Goal: Information Seeking & Learning: Learn about a topic

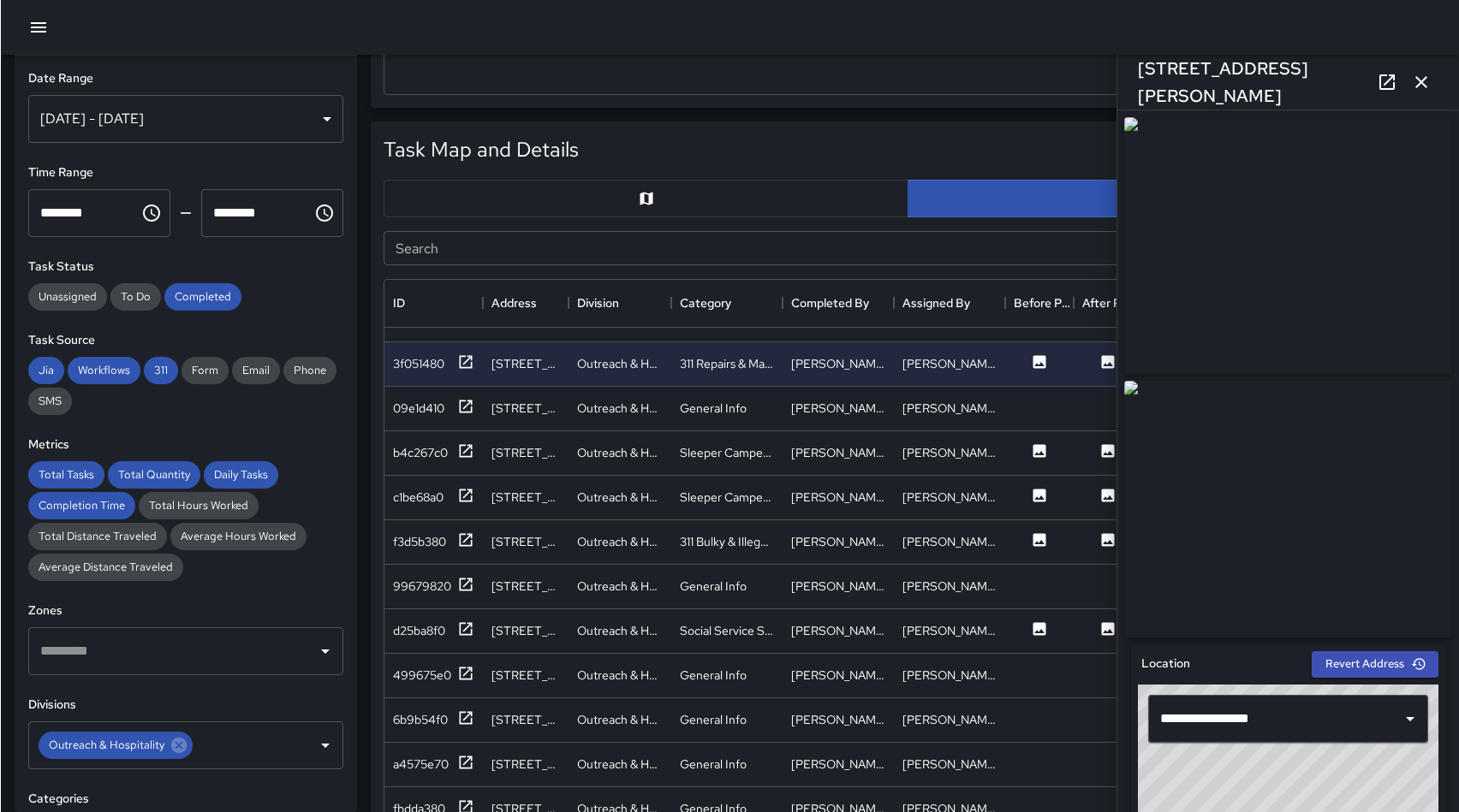
scroll to position [638, 1048]
drag, startPoint x: 41, startPoint y: 27, endPoint x: 56, endPoint y: 25, distance: 15.1
click at [42, 27] on icon "button" at bounding box center [38, 27] width 16 height 11
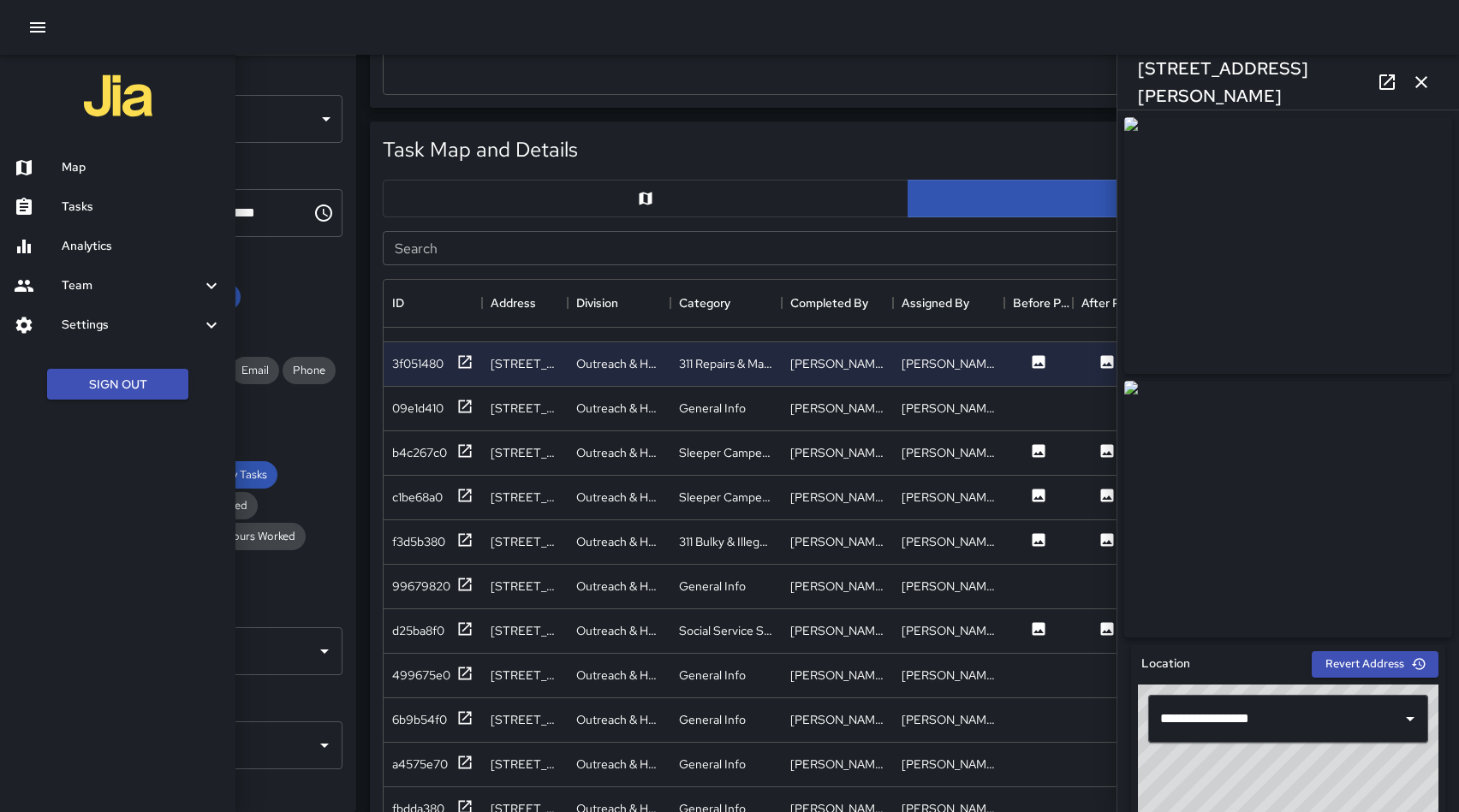
click at [52, 22] on button "button" at bounding box center [37, 27] width 34 height 34
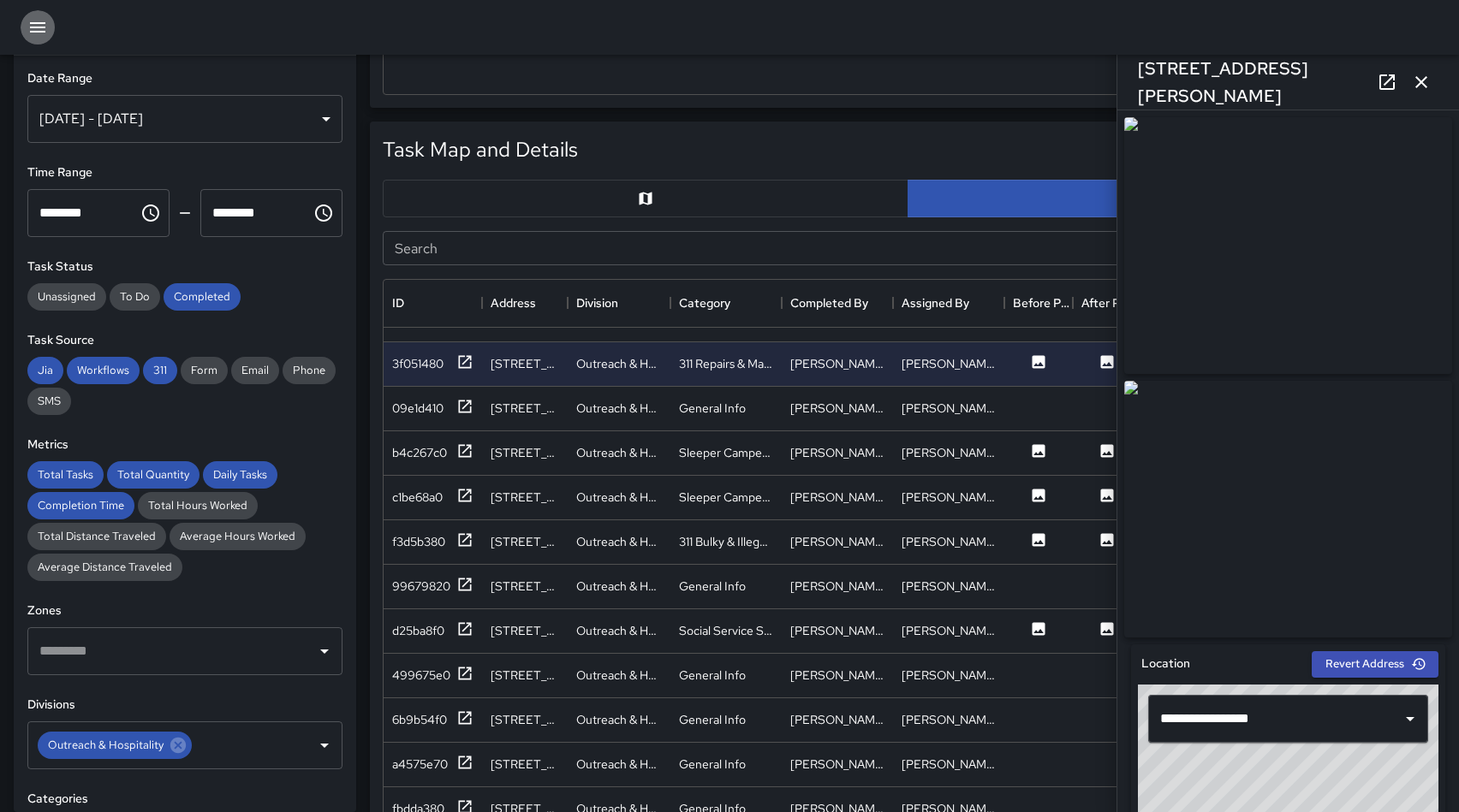
click at [28, 32] on icon "button" at bounding box center [37, 27] width 20 height 20
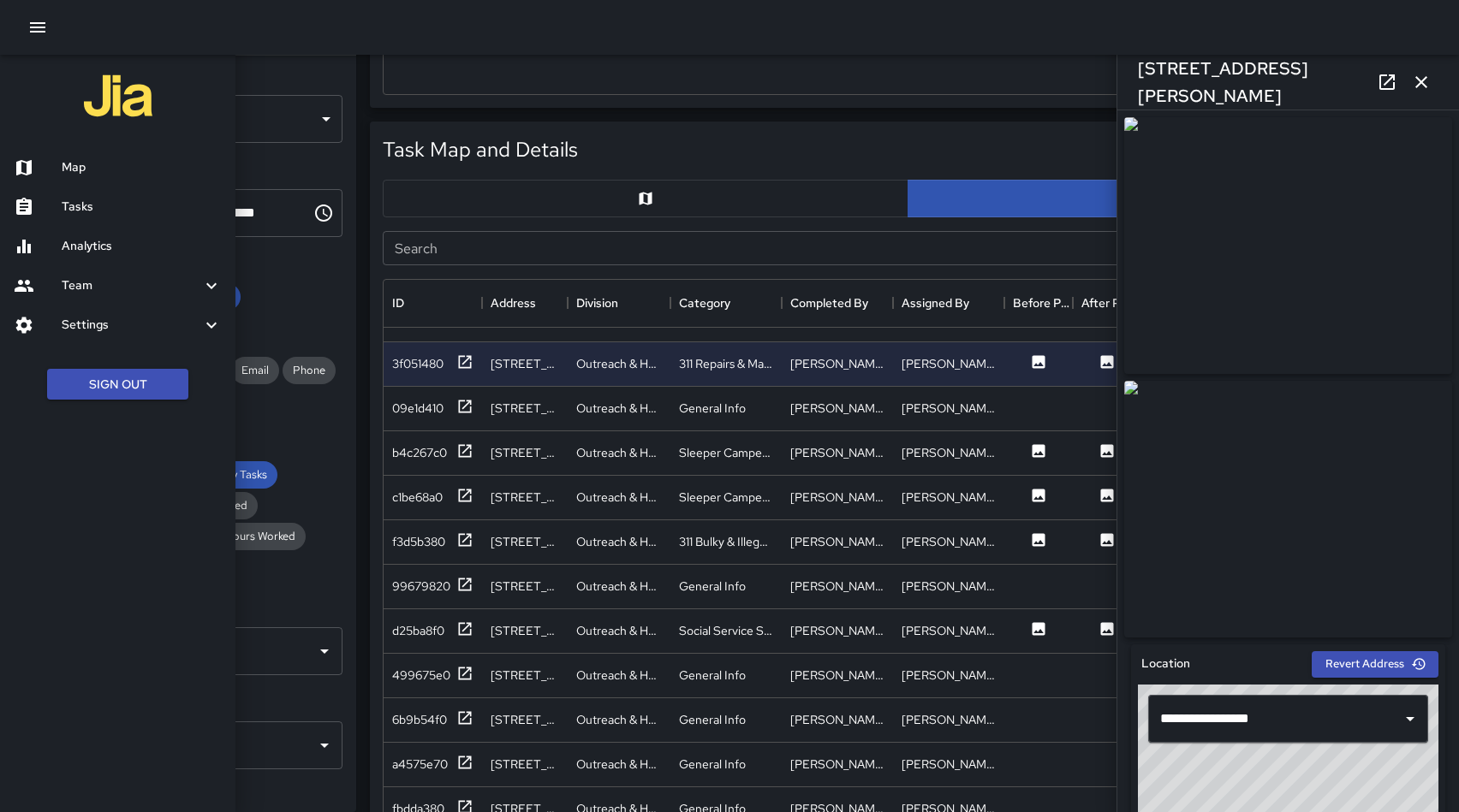
click at [90, 241] on h6 "Analytics" at bounding box center [141, 246] width 160 height 18
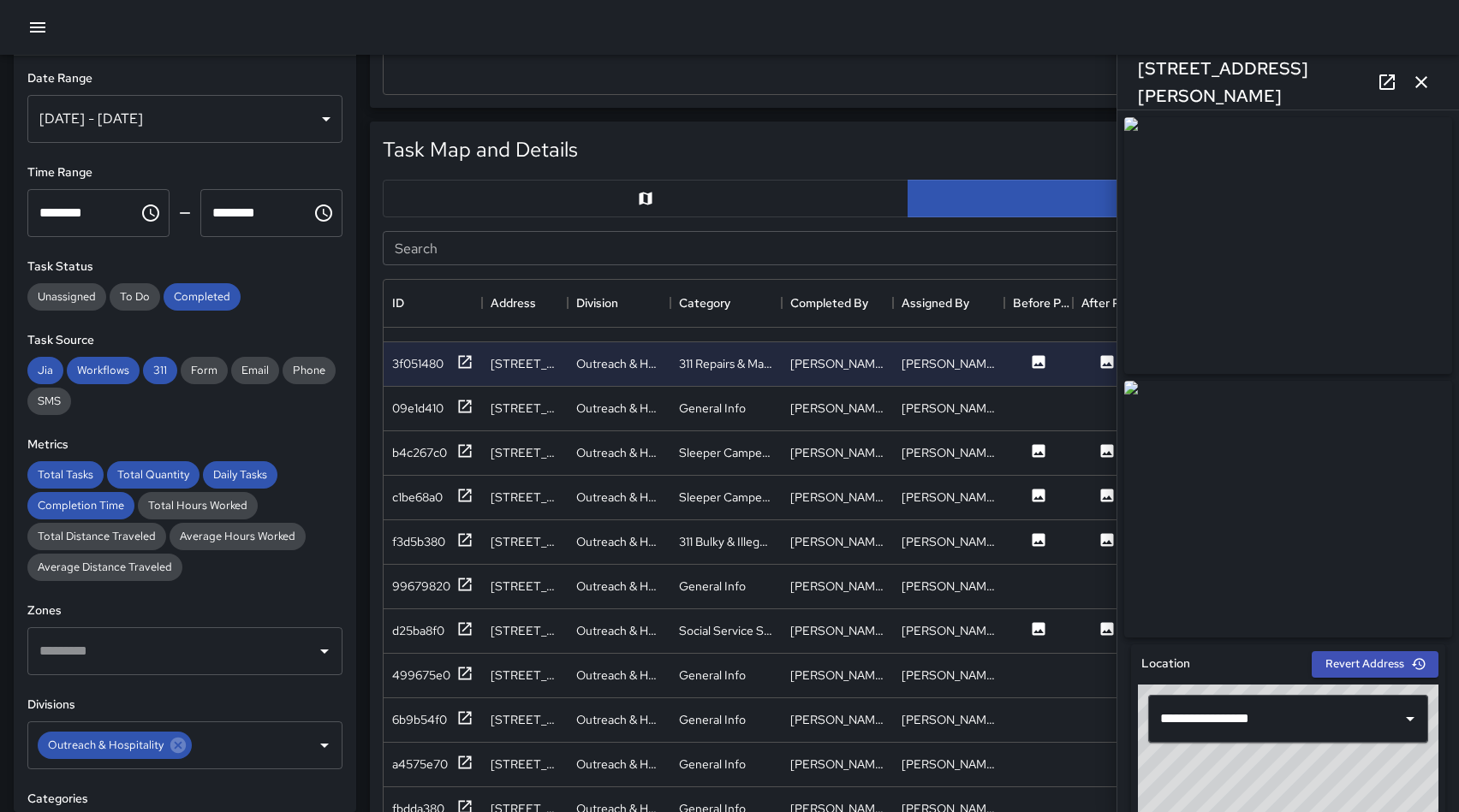
scroll to position [0, 0]
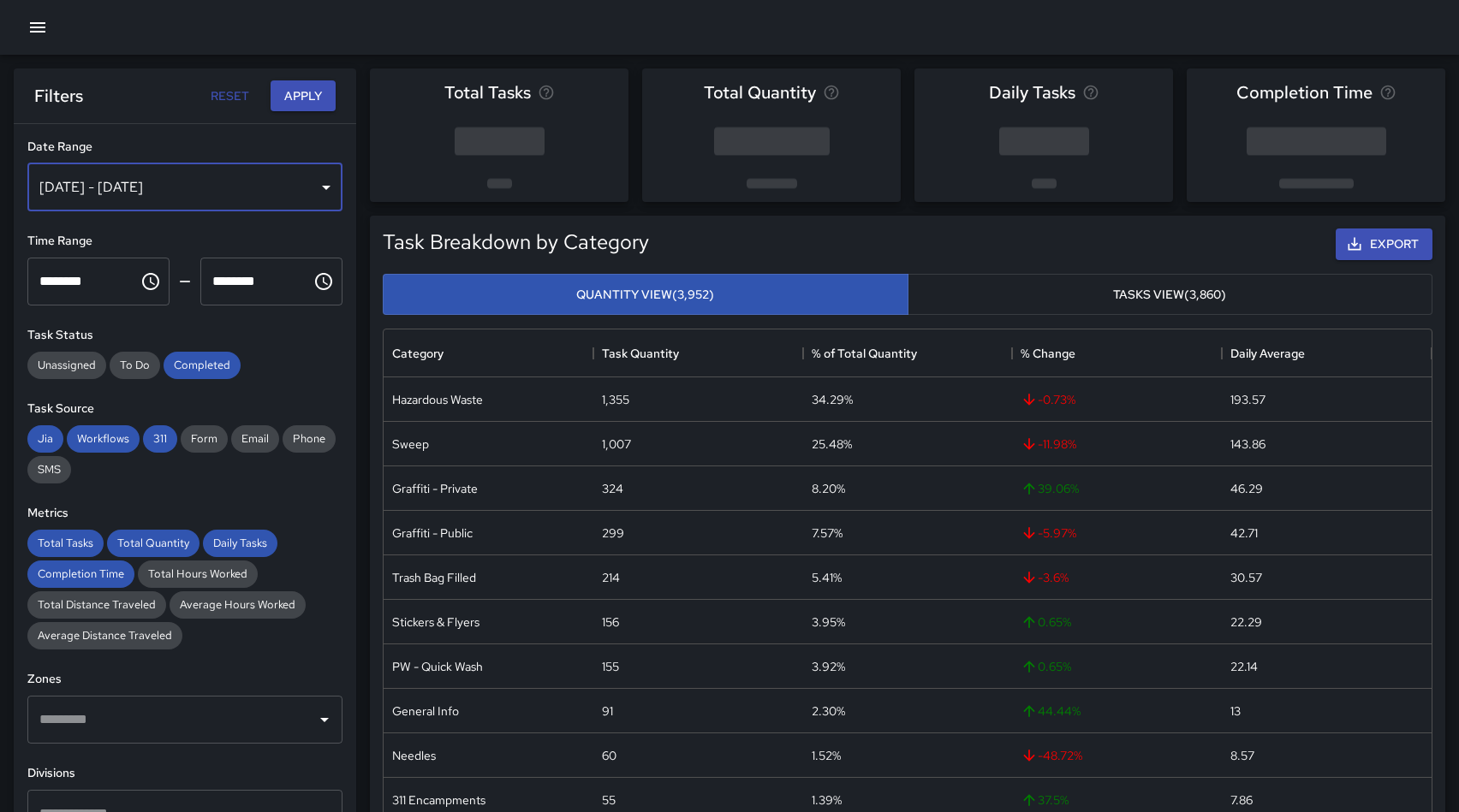
click at [87, 189] on div "Sep 13, 2025 - Sep 19, 2025" at bounding box center [184, 187] width 315 height 48
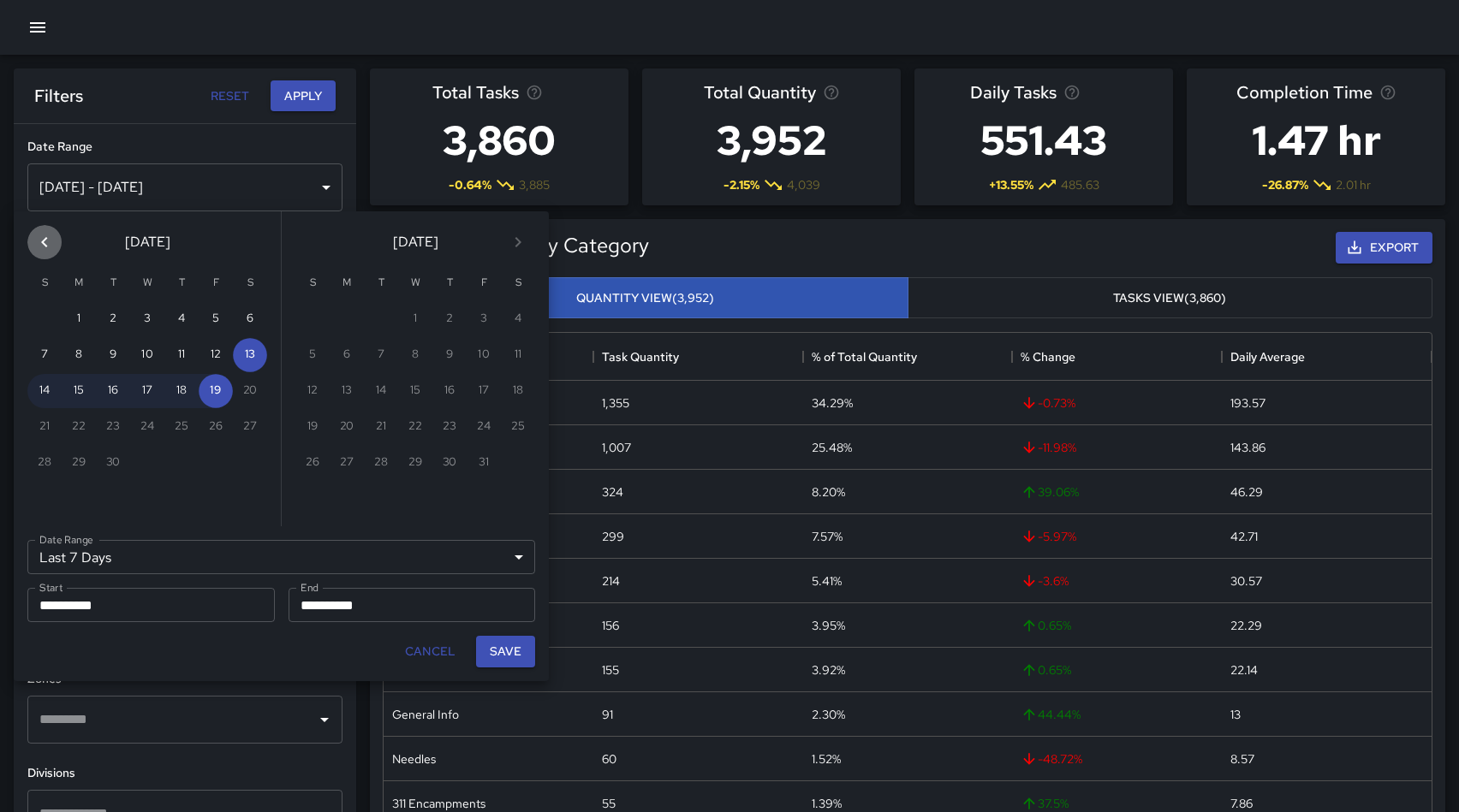
click at [48, 245] on icon "Previous month" at bounding box center [44, 241] width 20 height 20
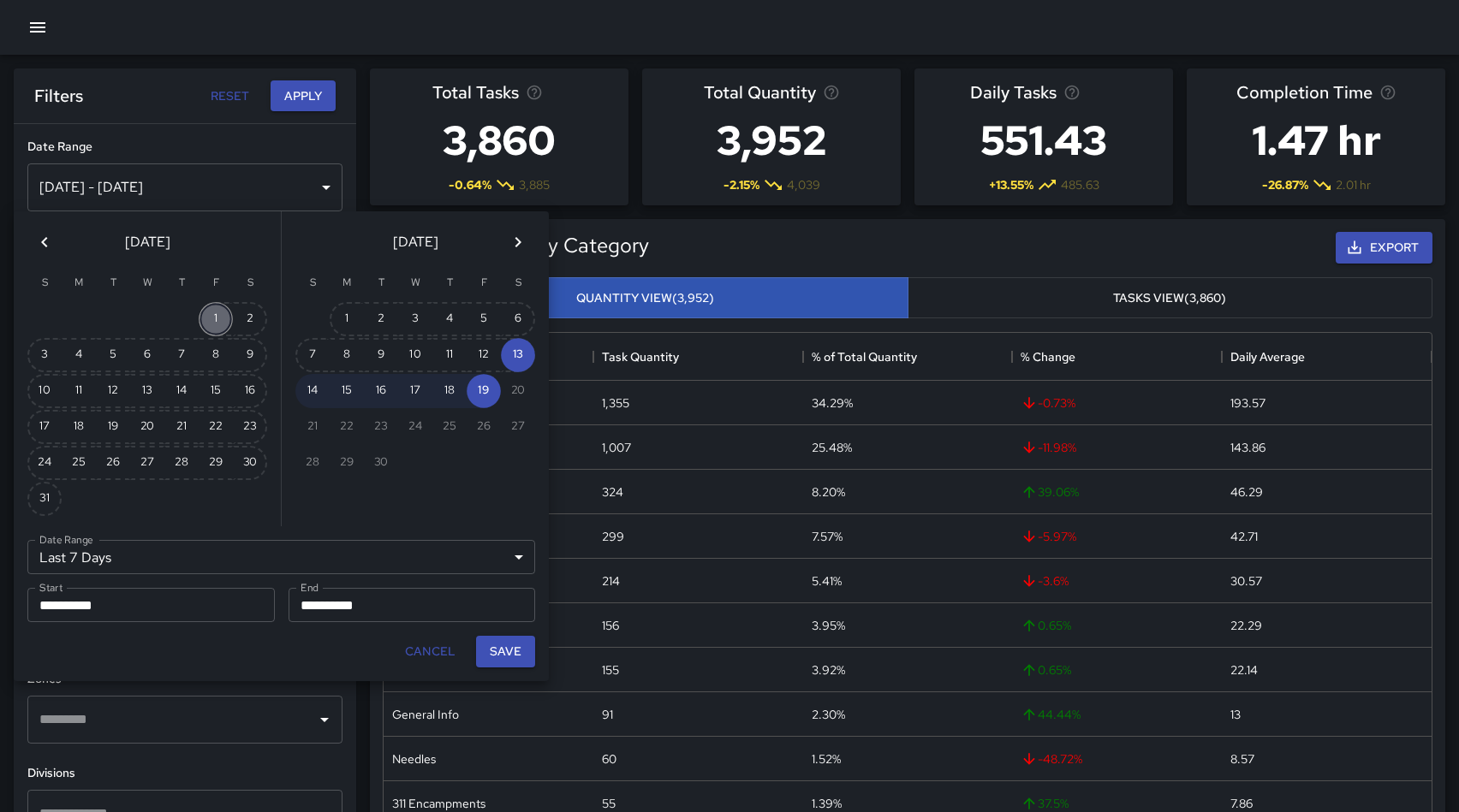
click at [212, 316] on button "1" at bounding box center [215, 319] width 34 height 34
type input "******"
type input "**********"
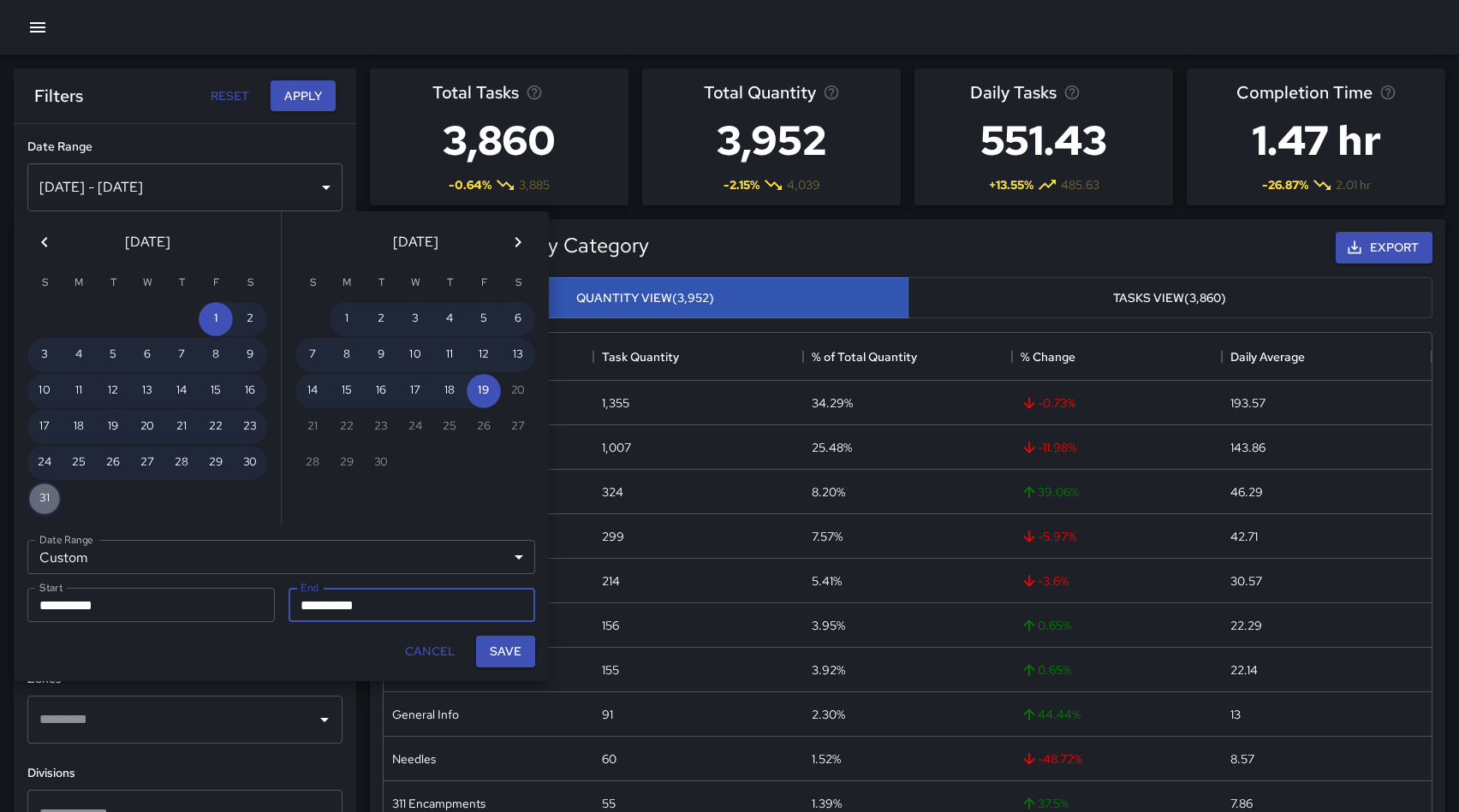
click at [38, 500] on button "31" at bounding box center [44, 499] width 34 height 34
type input "**********"
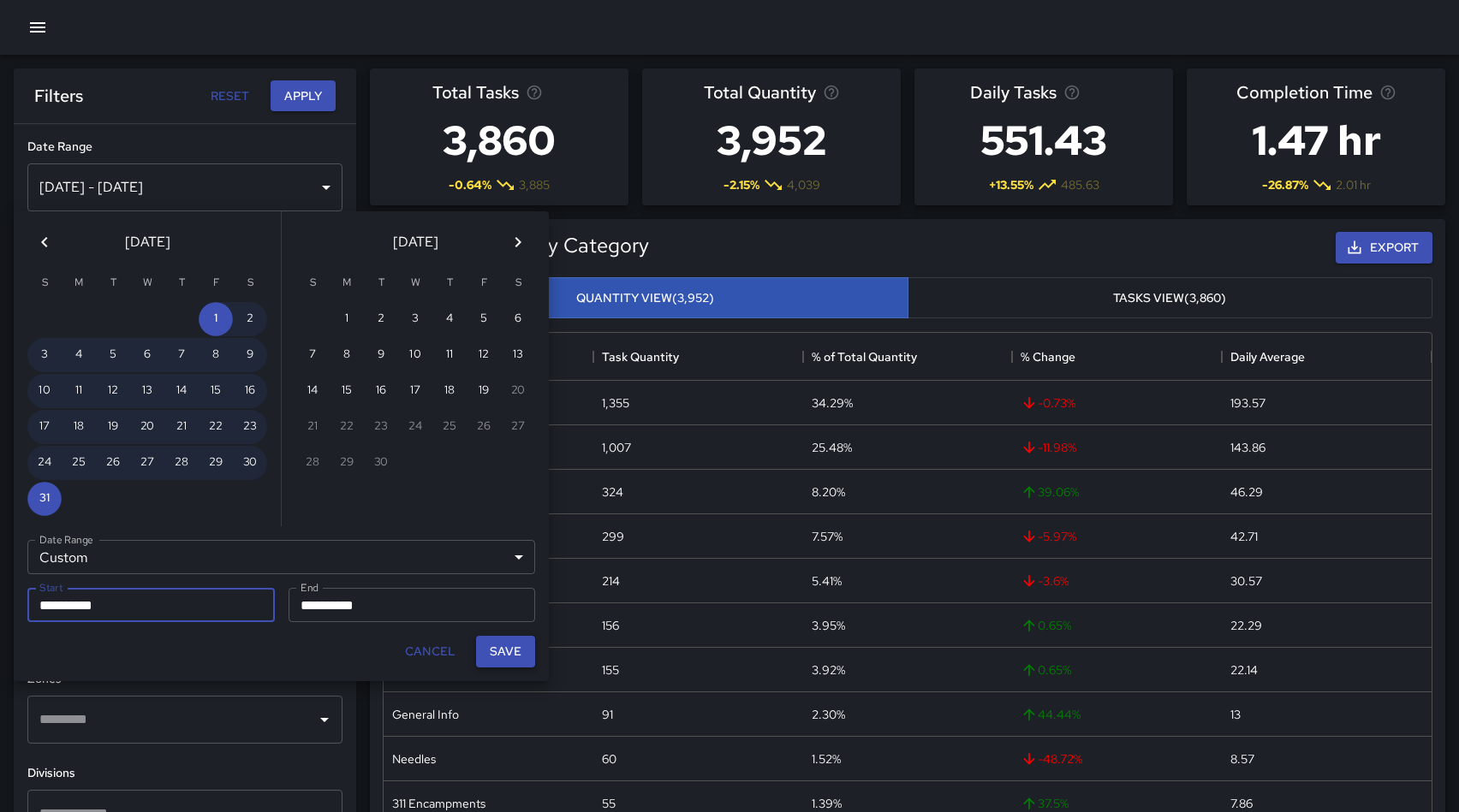
click at [510, 652] on button "Save" at bounding box center [505, 652] width 59 height 32
type input "**********"
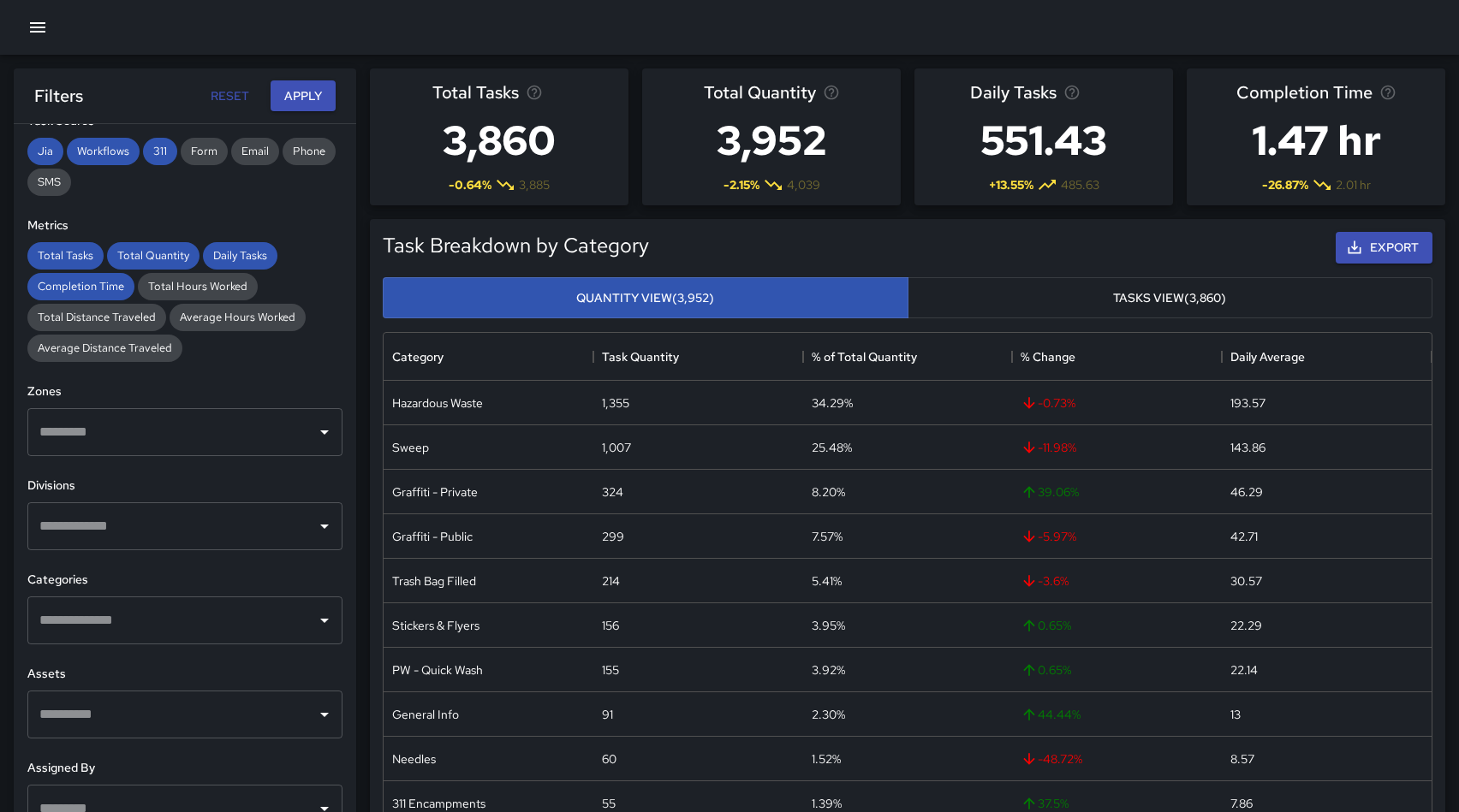
scroll to position [305, 0]
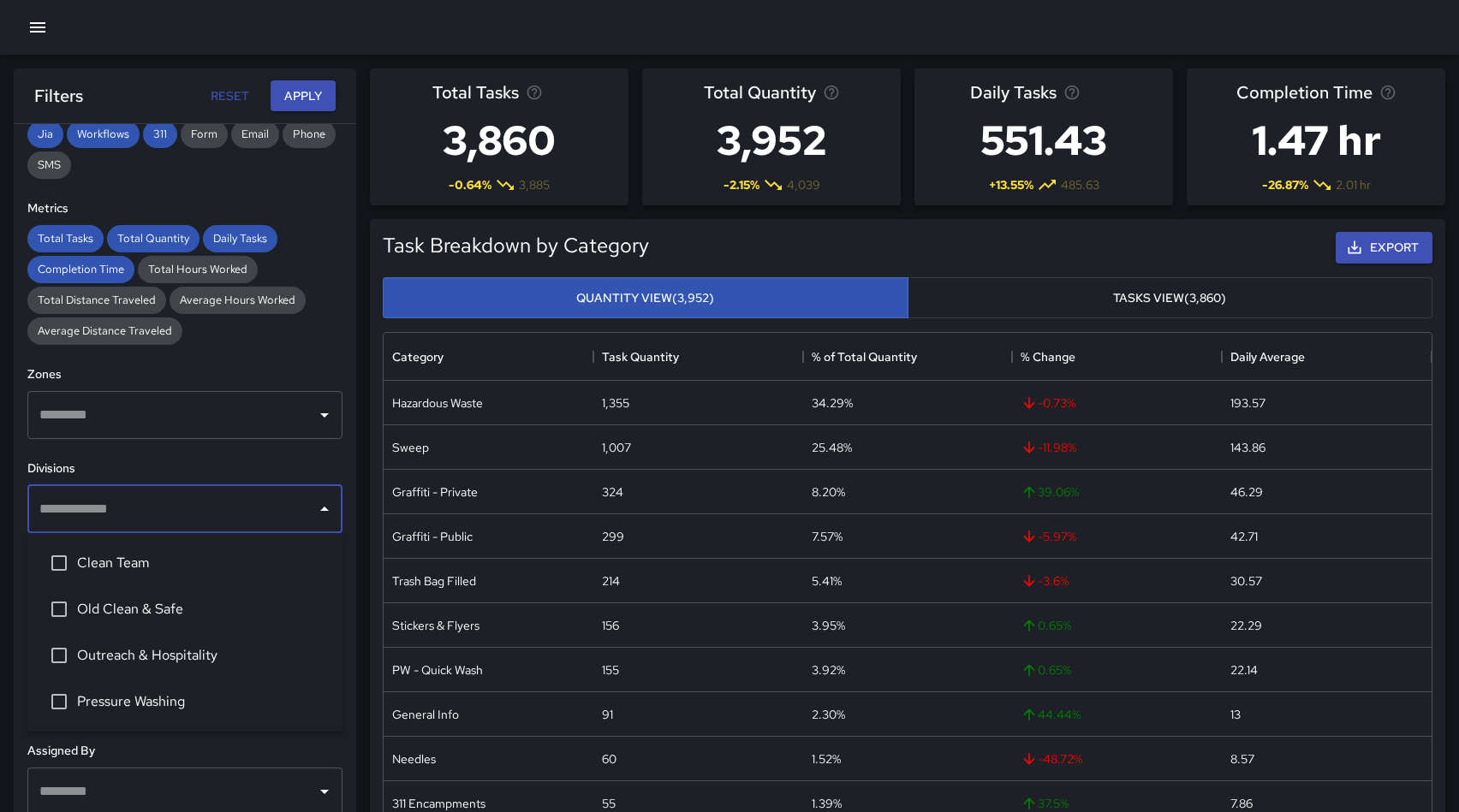
click at [99, 506] on input "text" at bounding box center [172, 509] width 274 height 32
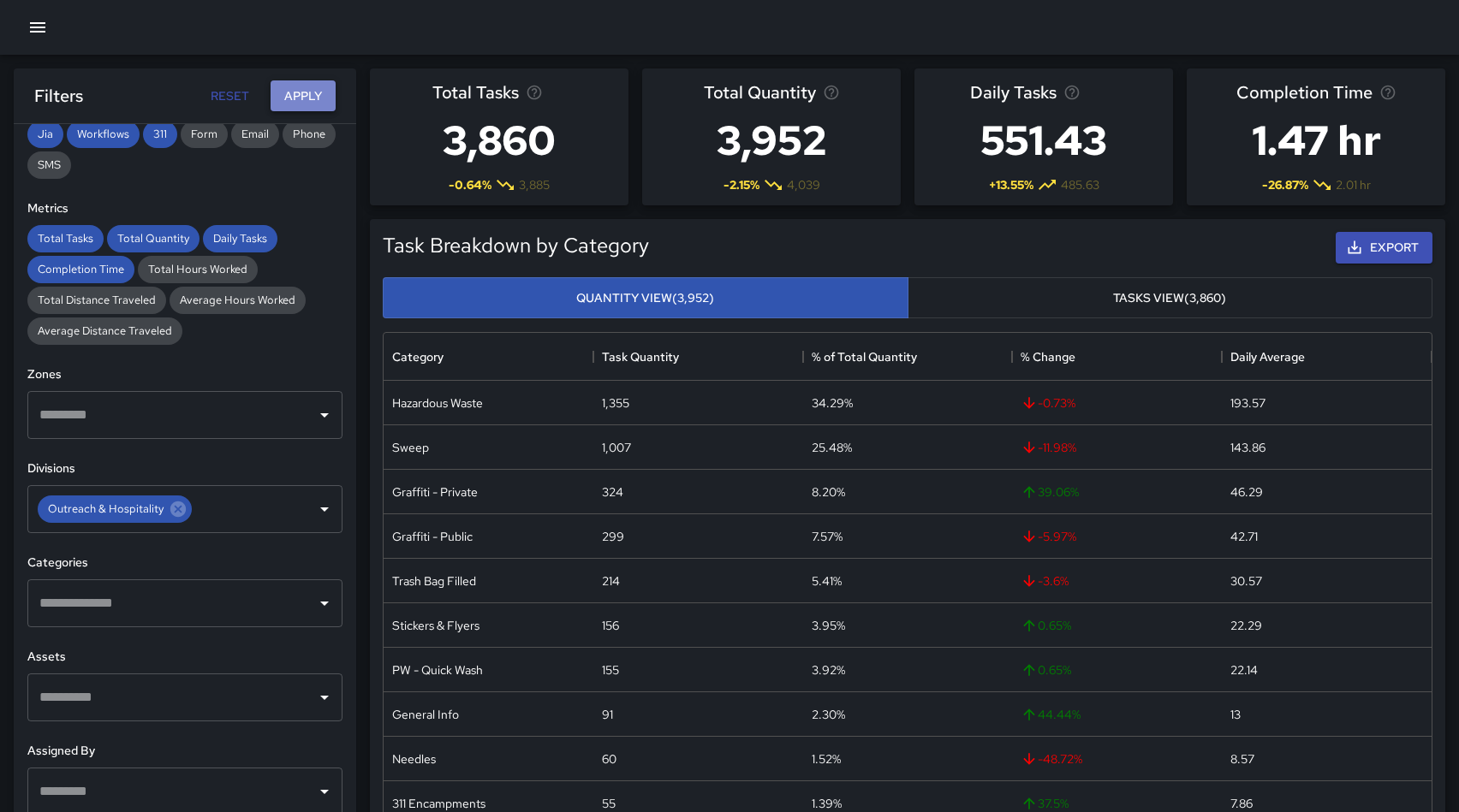
click at [316, 97] on button "Apply" at bounding box center [303, 97] width 65 height 32
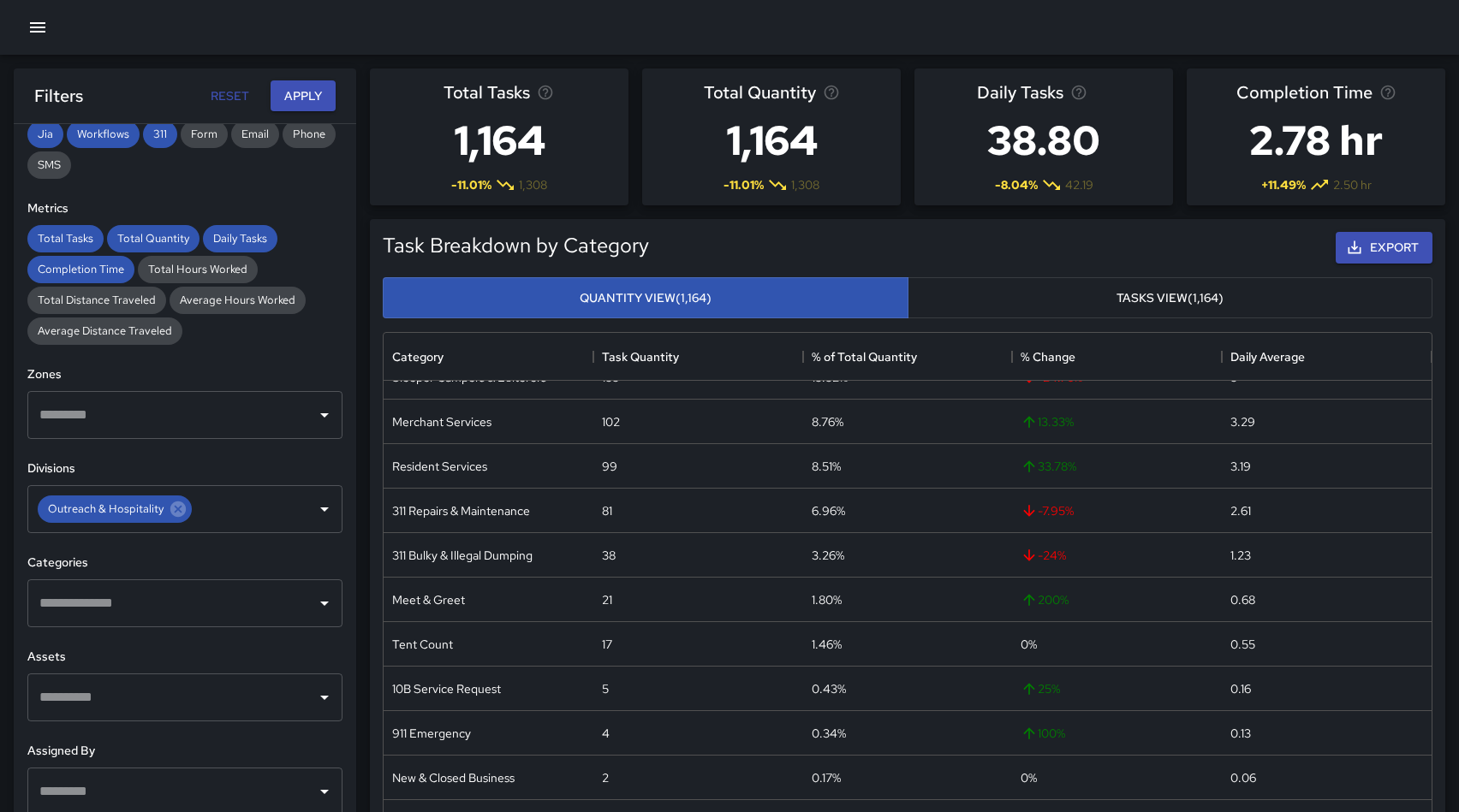
scroll to position [15, 0]
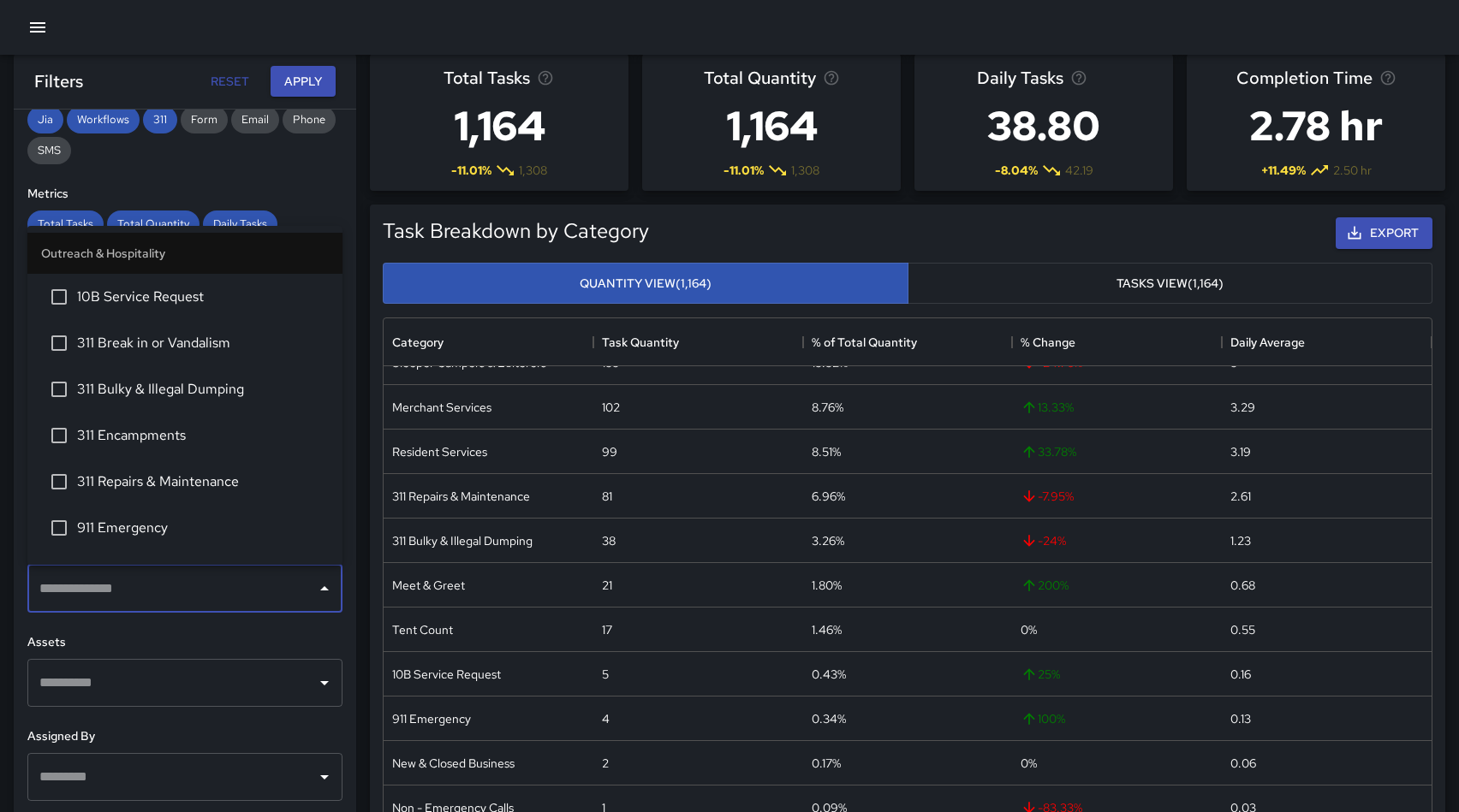
click at [114, 590] on input "text" at bounding box center [172, 588] width 274 height 32
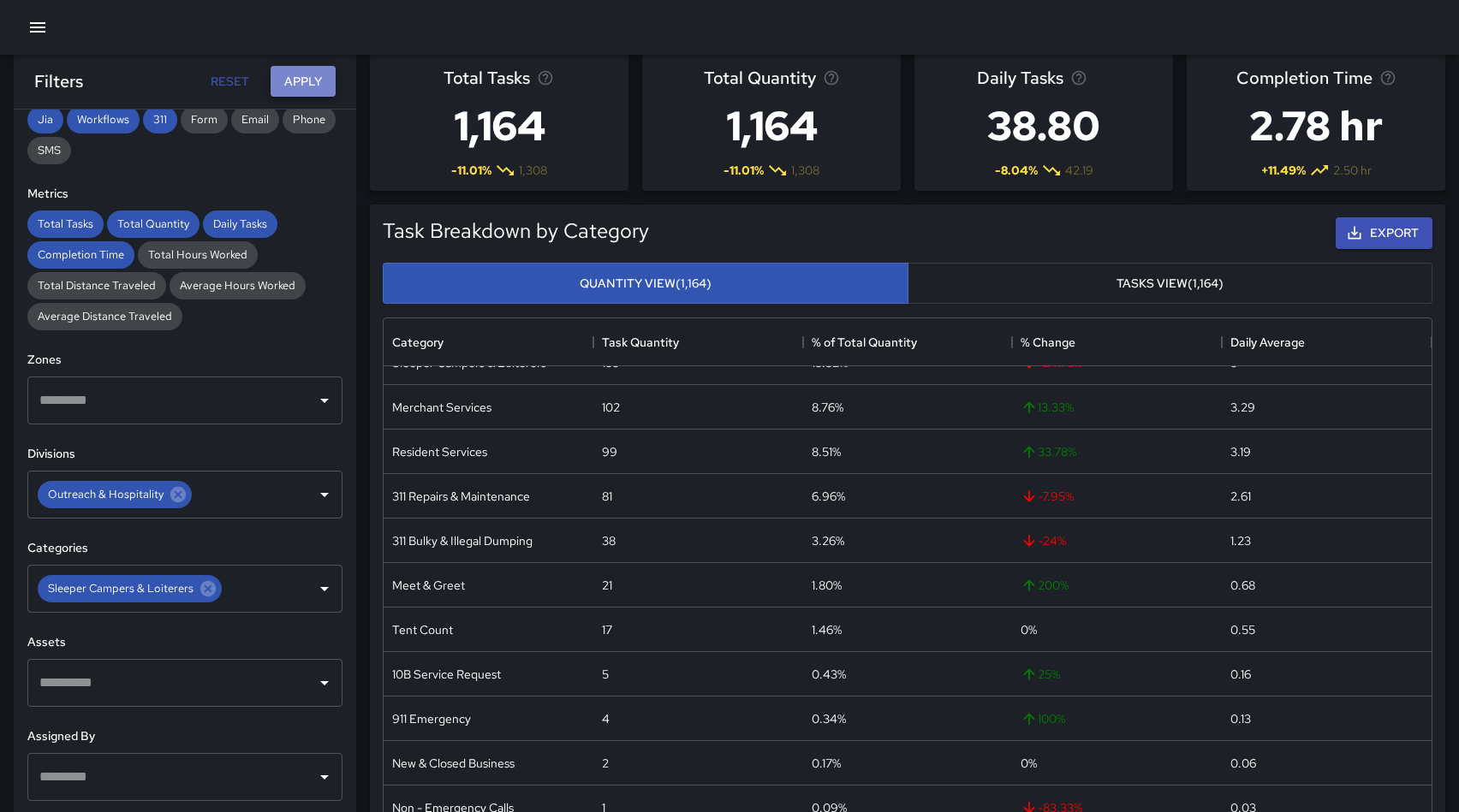
click at [313, 87] on button "Apply" at bounding box center [303, 82] width 65 height 32
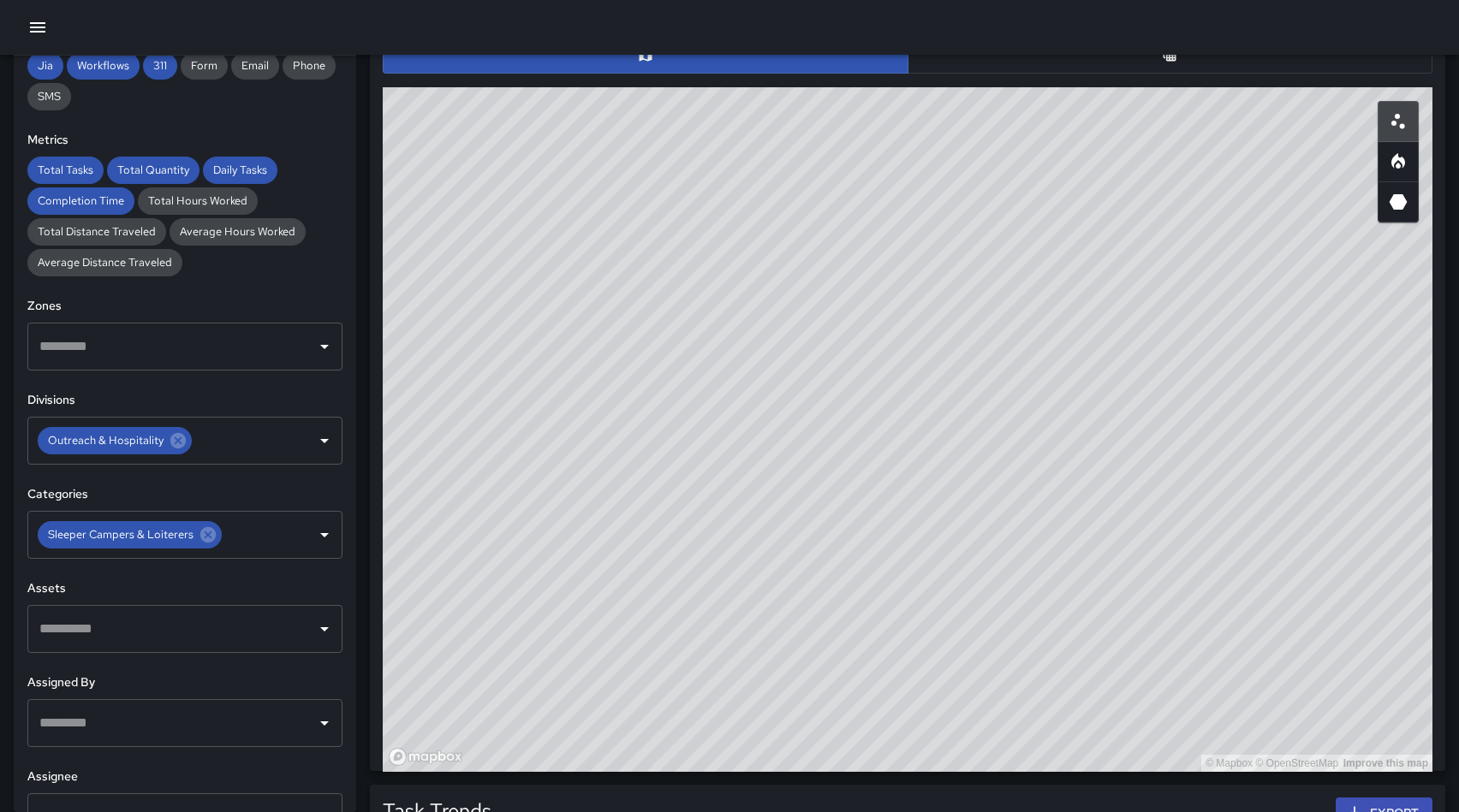
scroll to position [858, 0]
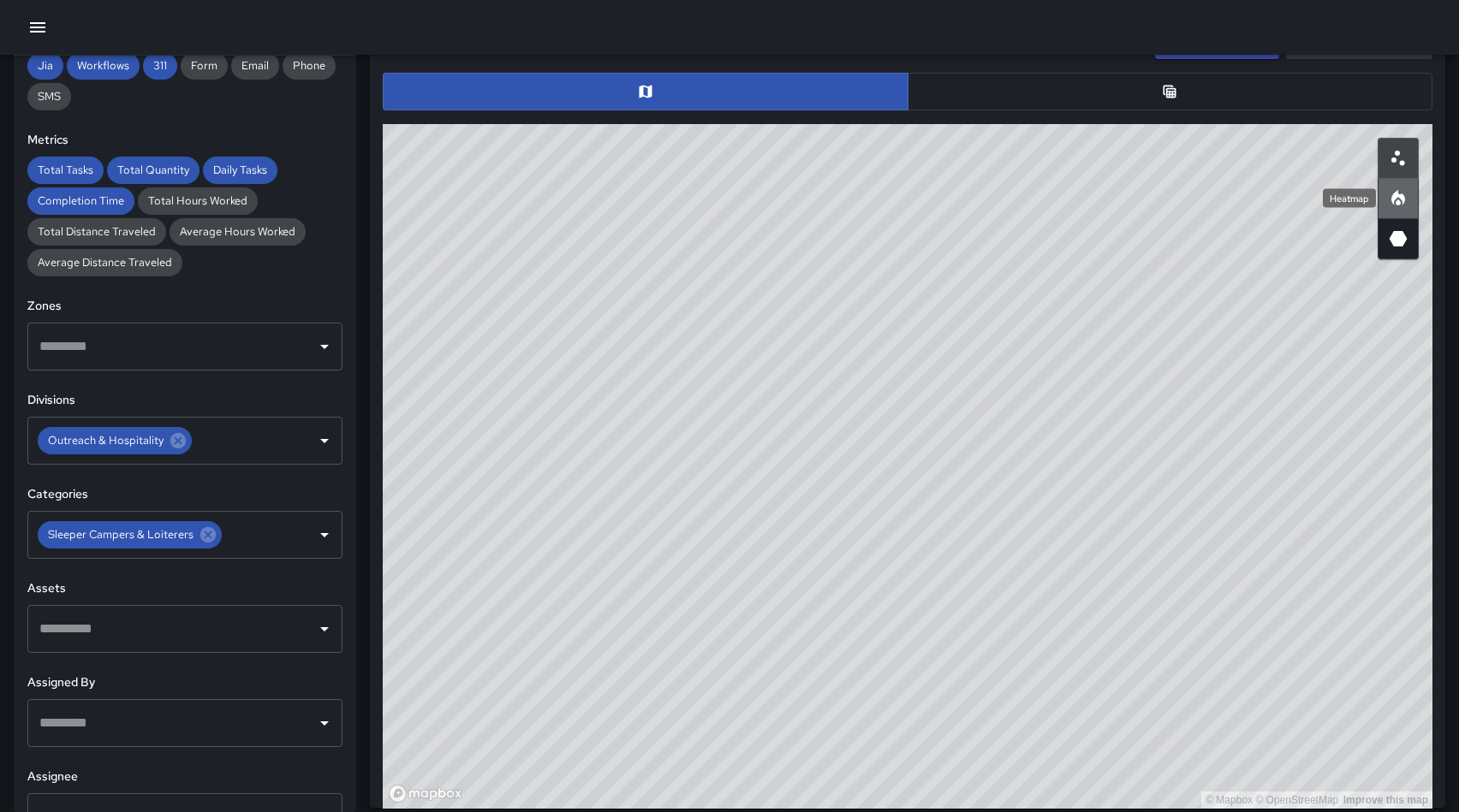
click at [1401, 201] on icon "Heatmap" at bounding box center [1398, 198] width 20 height 20
type button "heatmap"
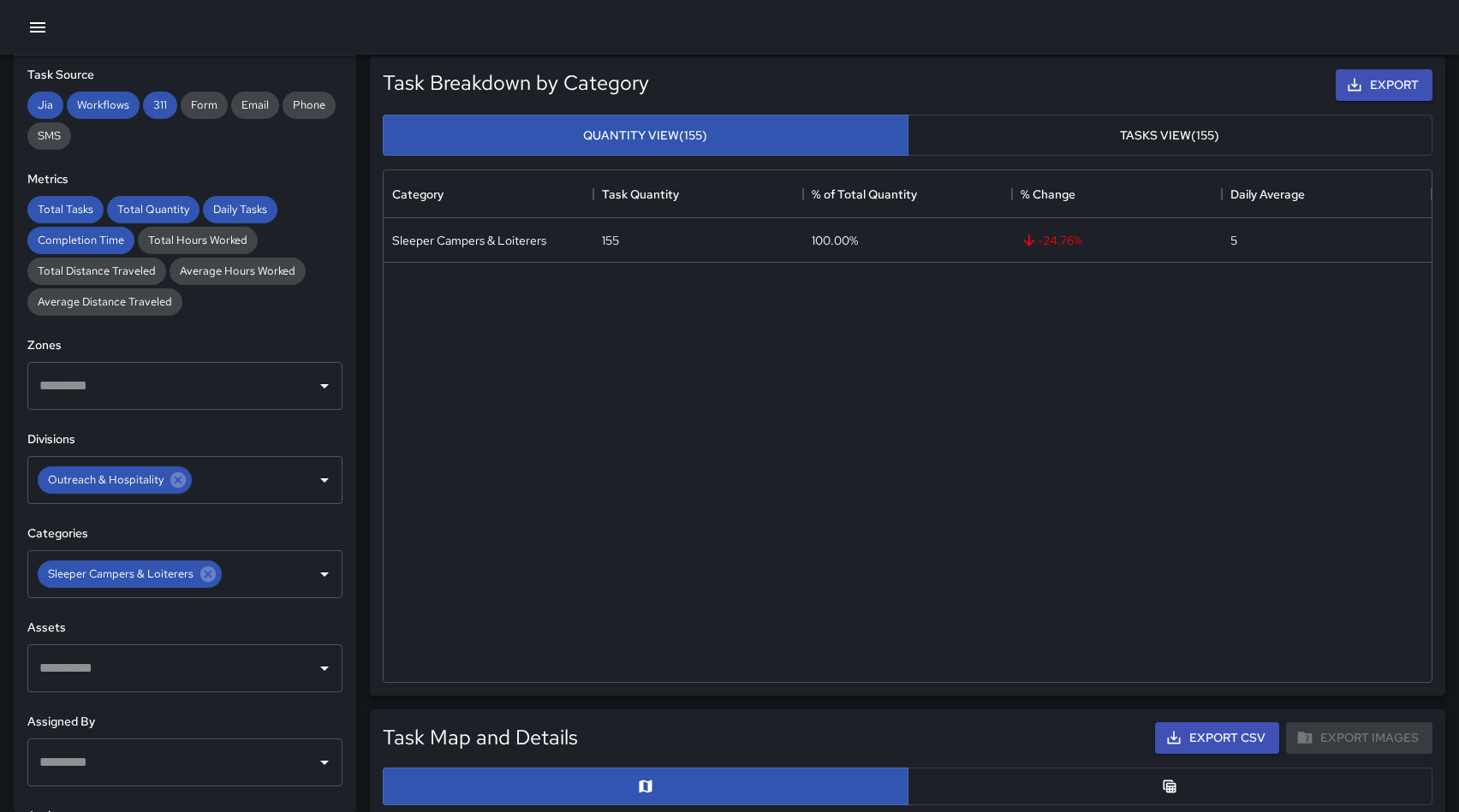
scroll to position [287, 0]
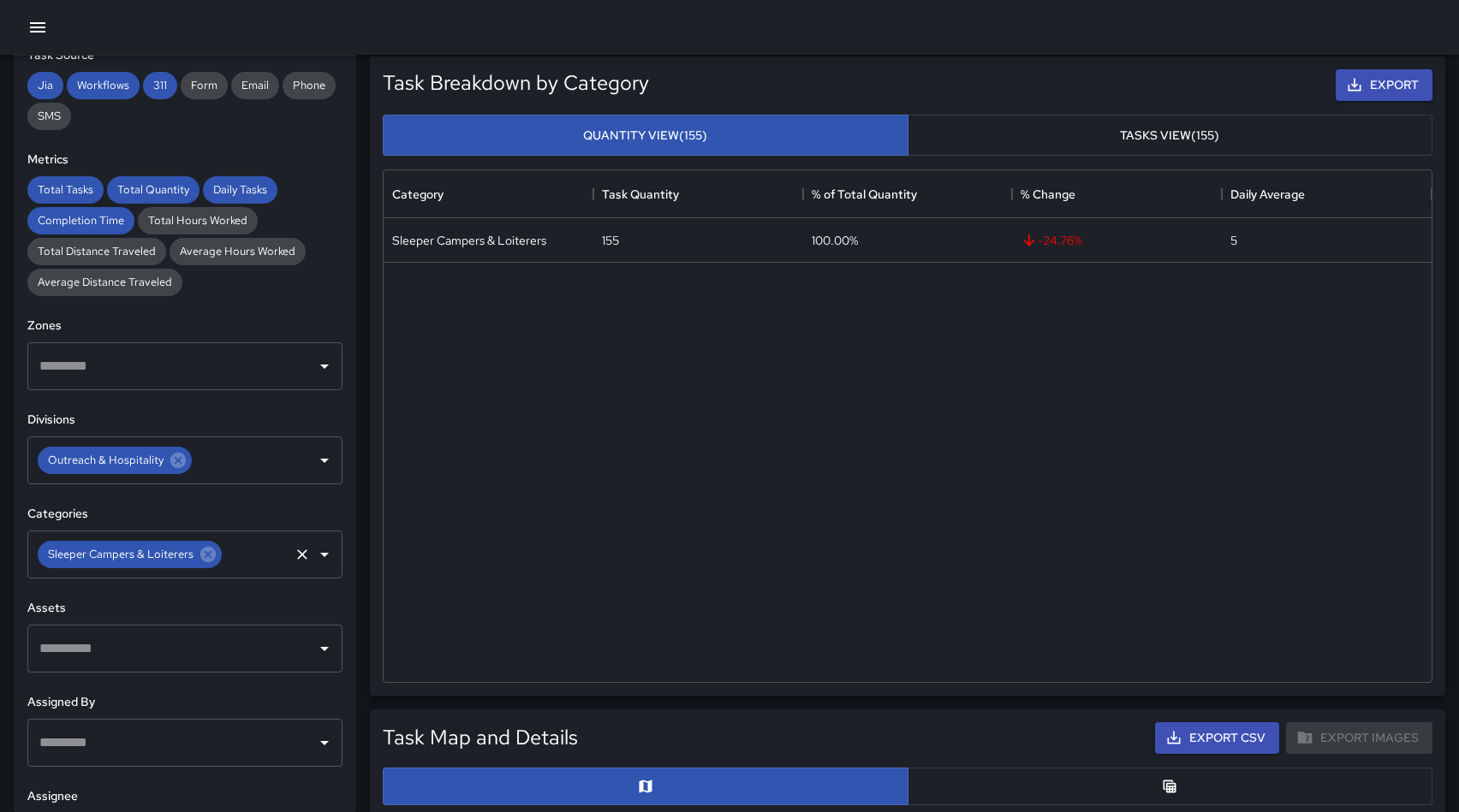
click at [327, 557] on icon "Open" at bounding box center [324, 554] width 20 height 20
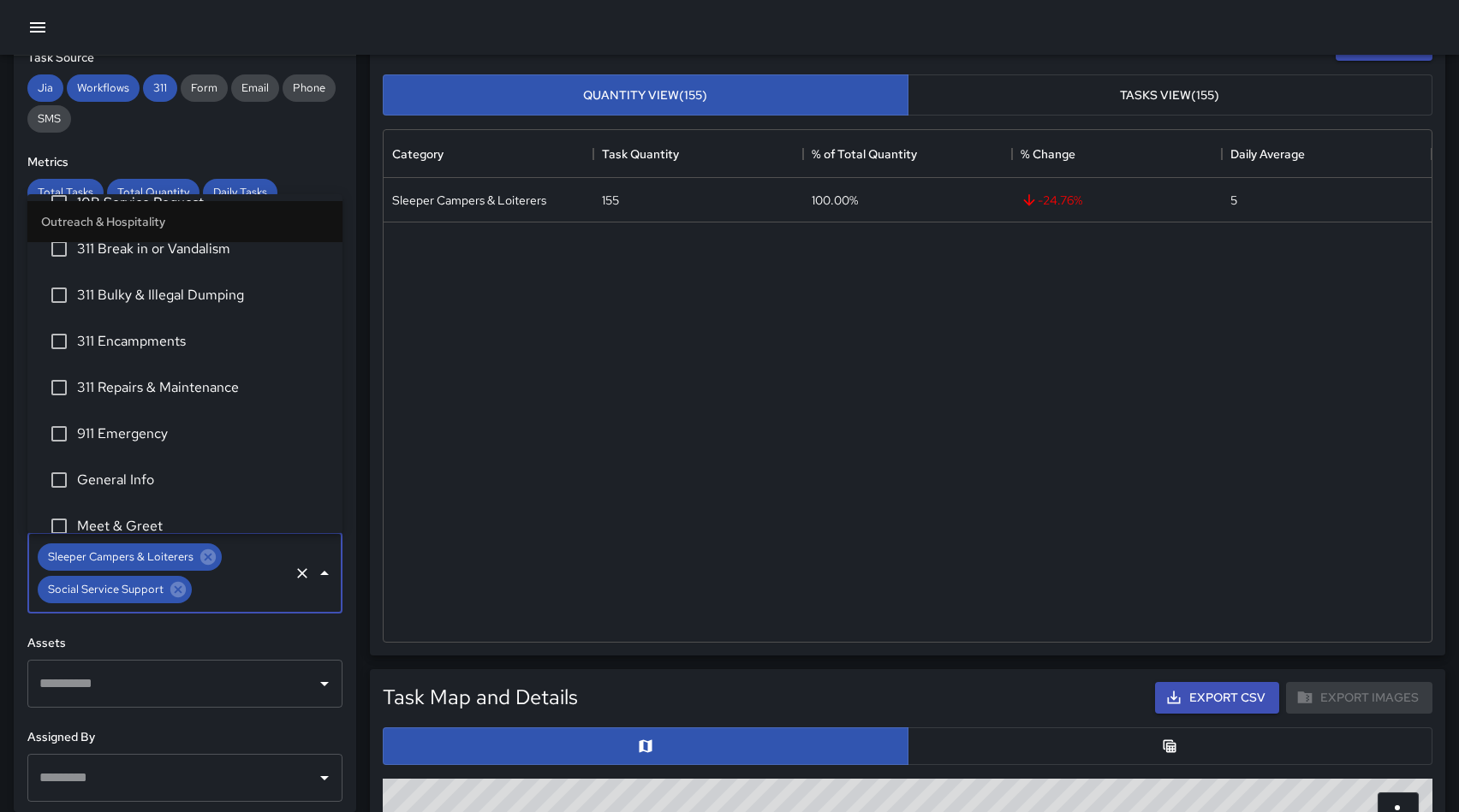
scroll to position [53, 0]
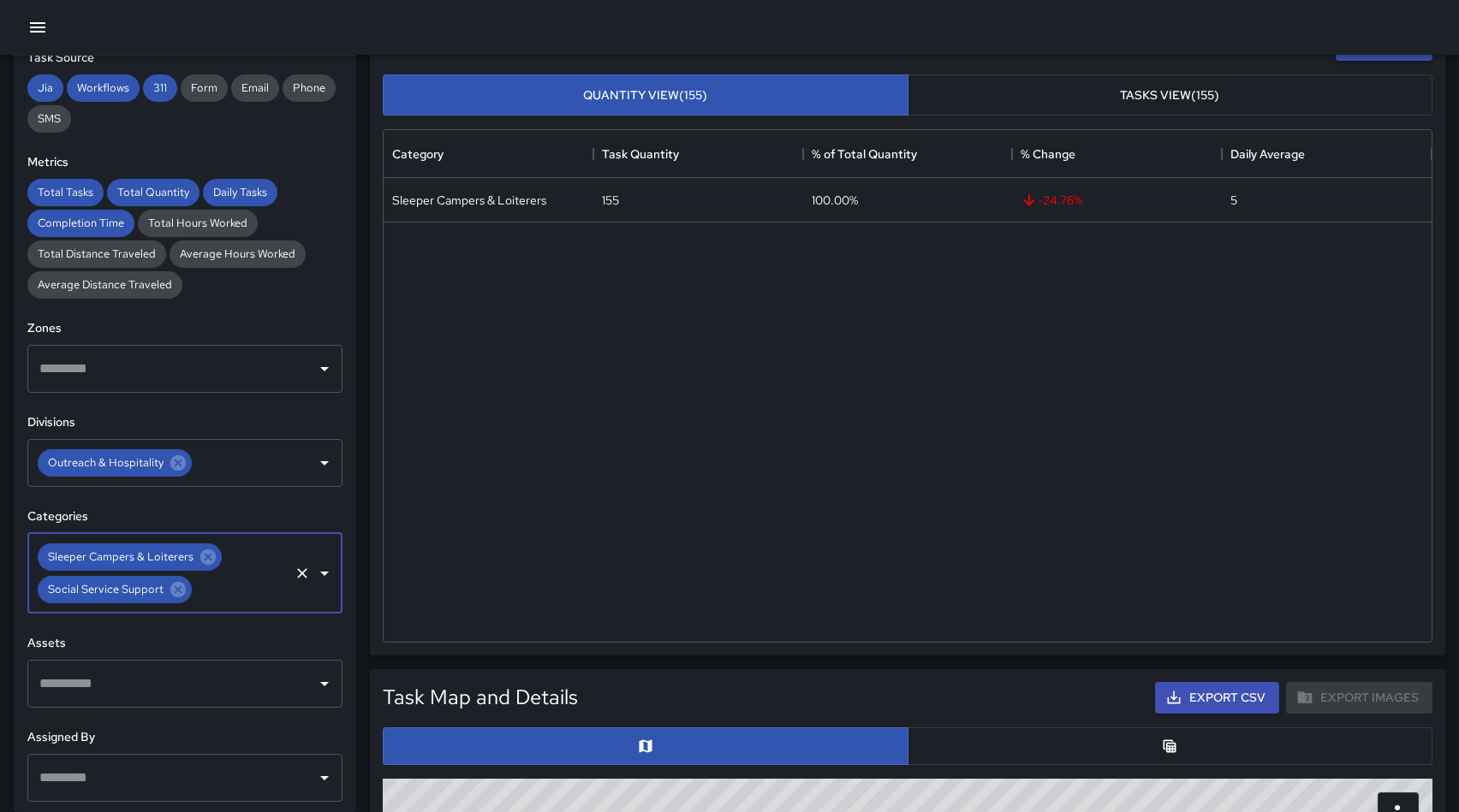
click at [327, 574] on icon "Open" at bounding box center [324, 573] width 20 height 20
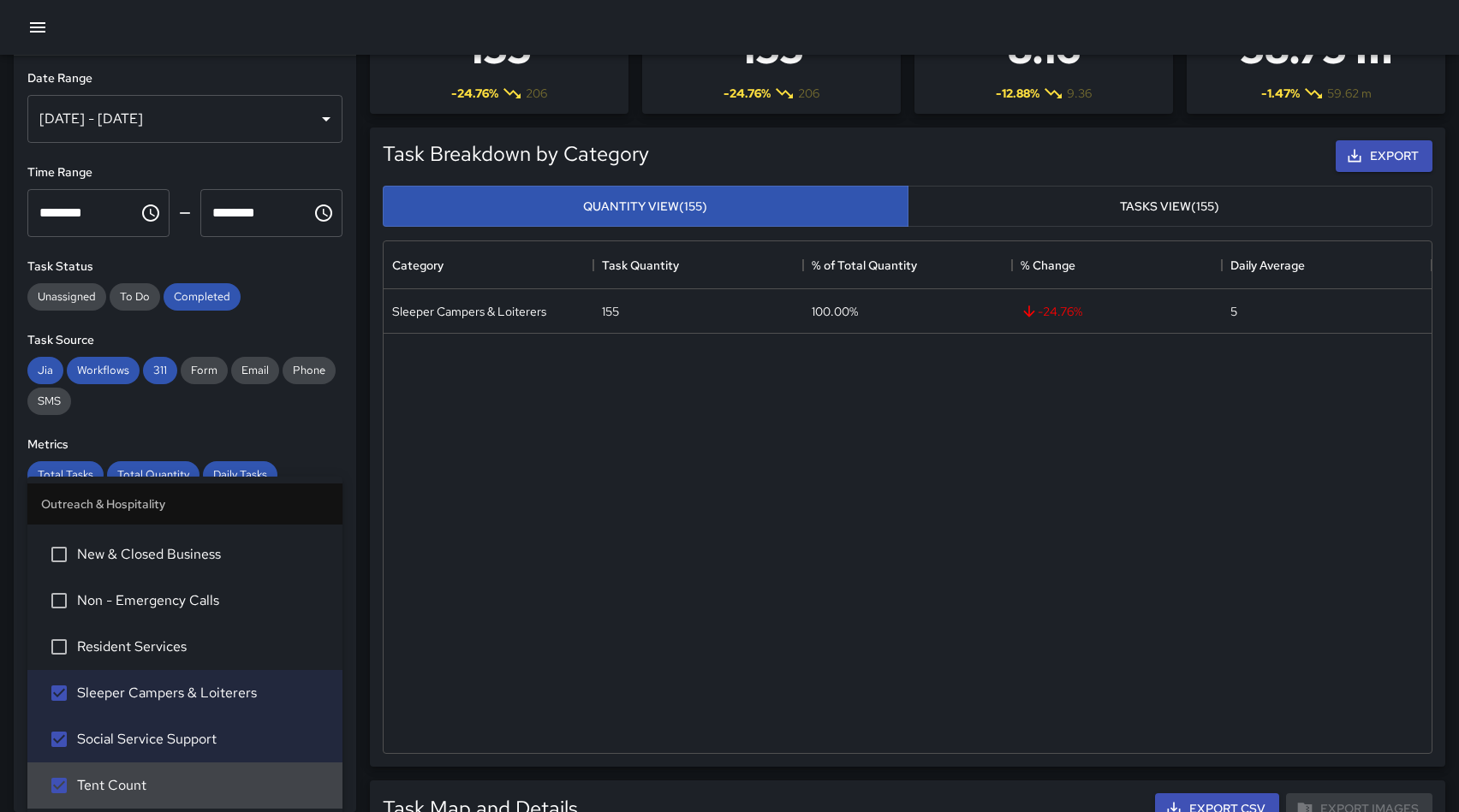
scroll to position [0, 0]
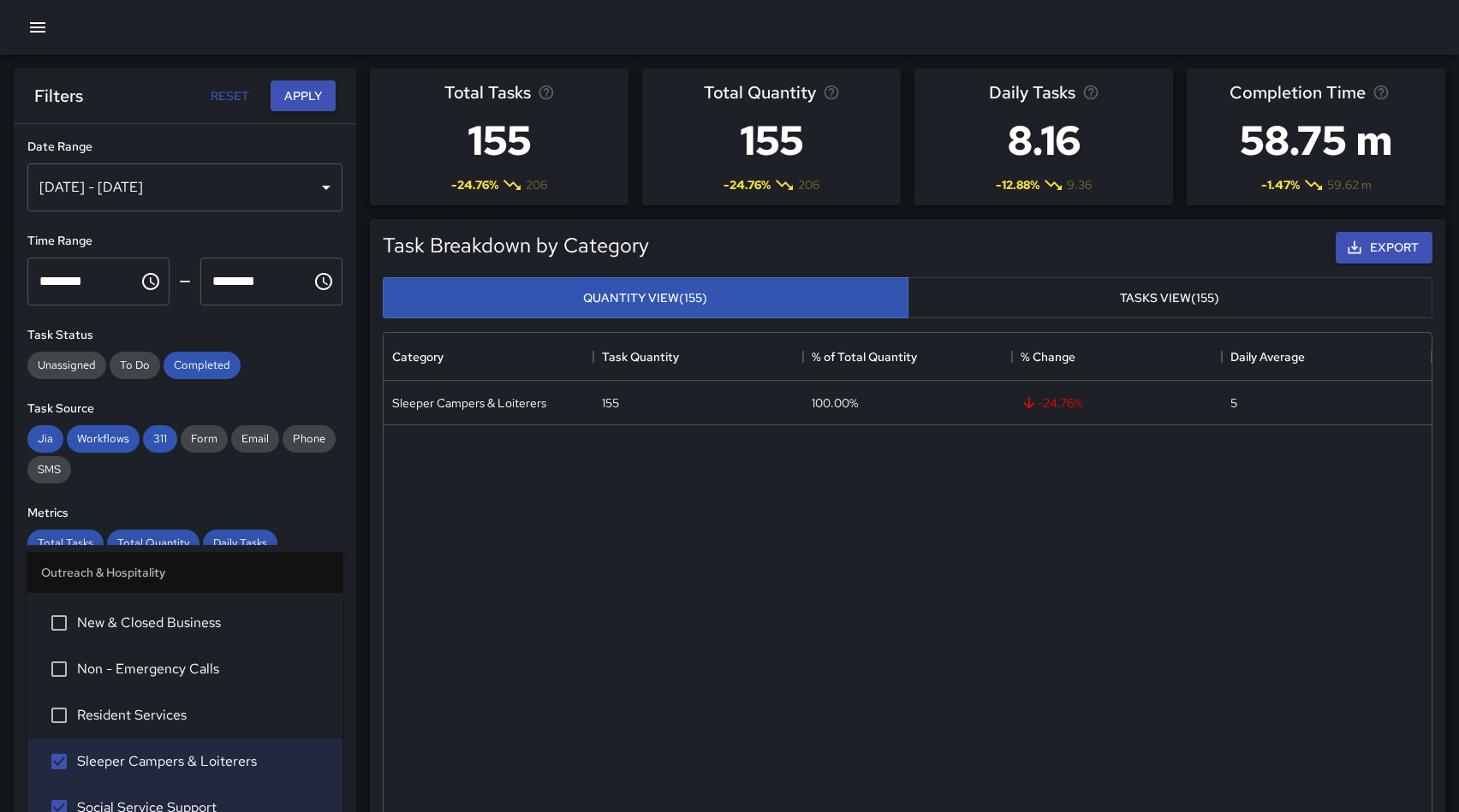
click at [296, 99] on button "Apply" at bounding box center [303, 97] width 65 height 32
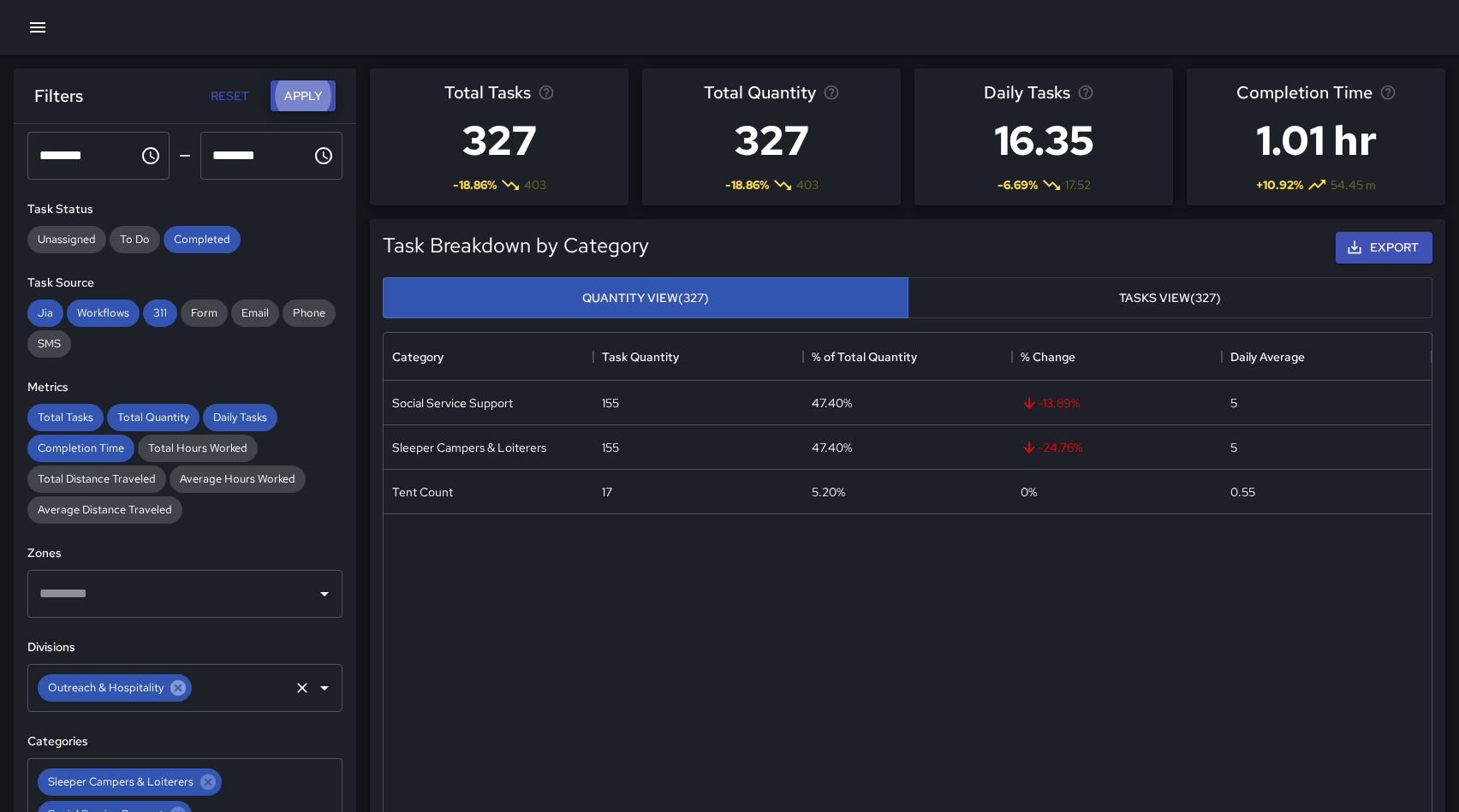
scroll to position [126, 0]
click at [178, 686] on icon at bounding box center [178, 687] width 16 height 16
click at [325, 690] on icon "Open" at bounding box center [324, 686] width 20 height 20
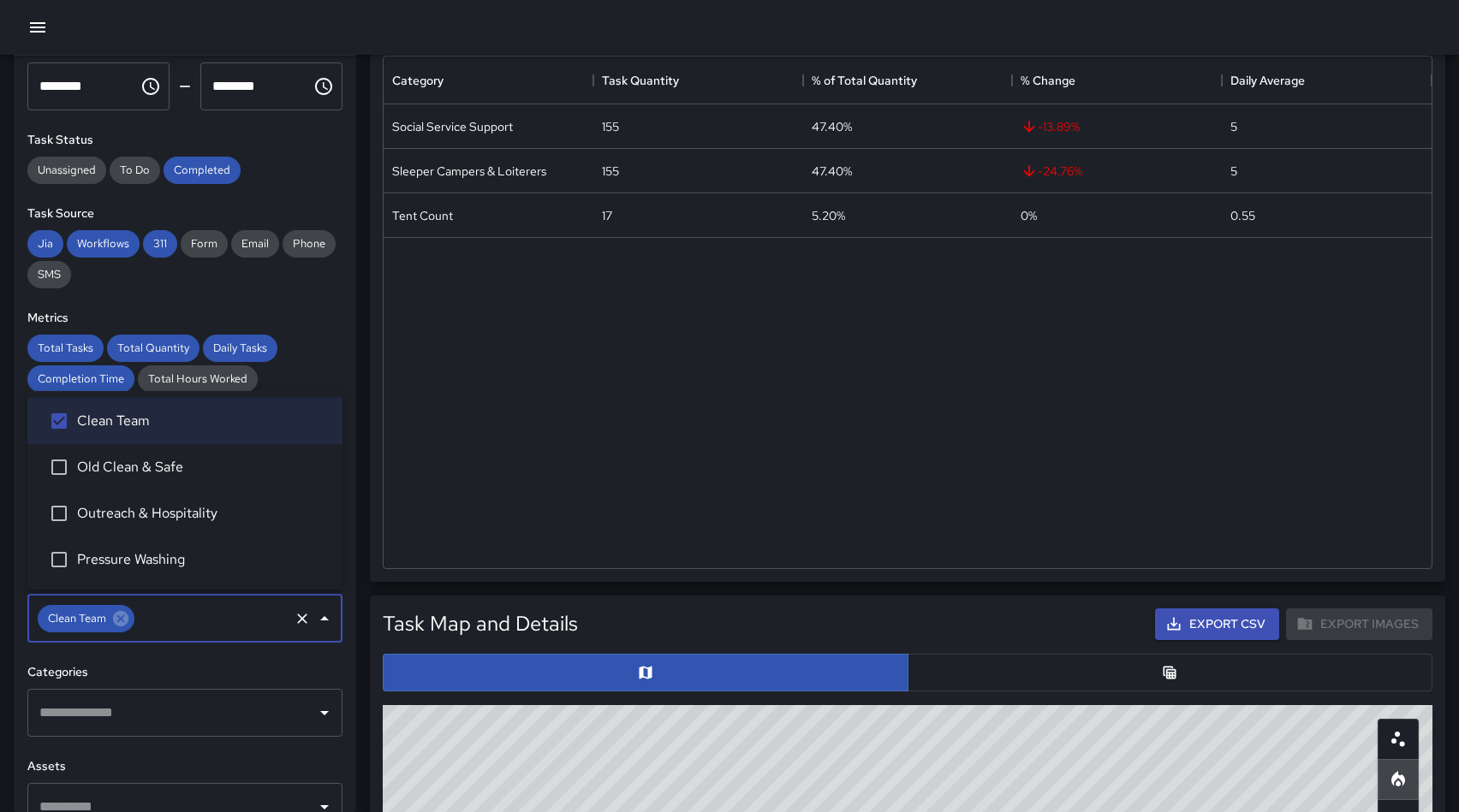
scroll to position [303, 0]
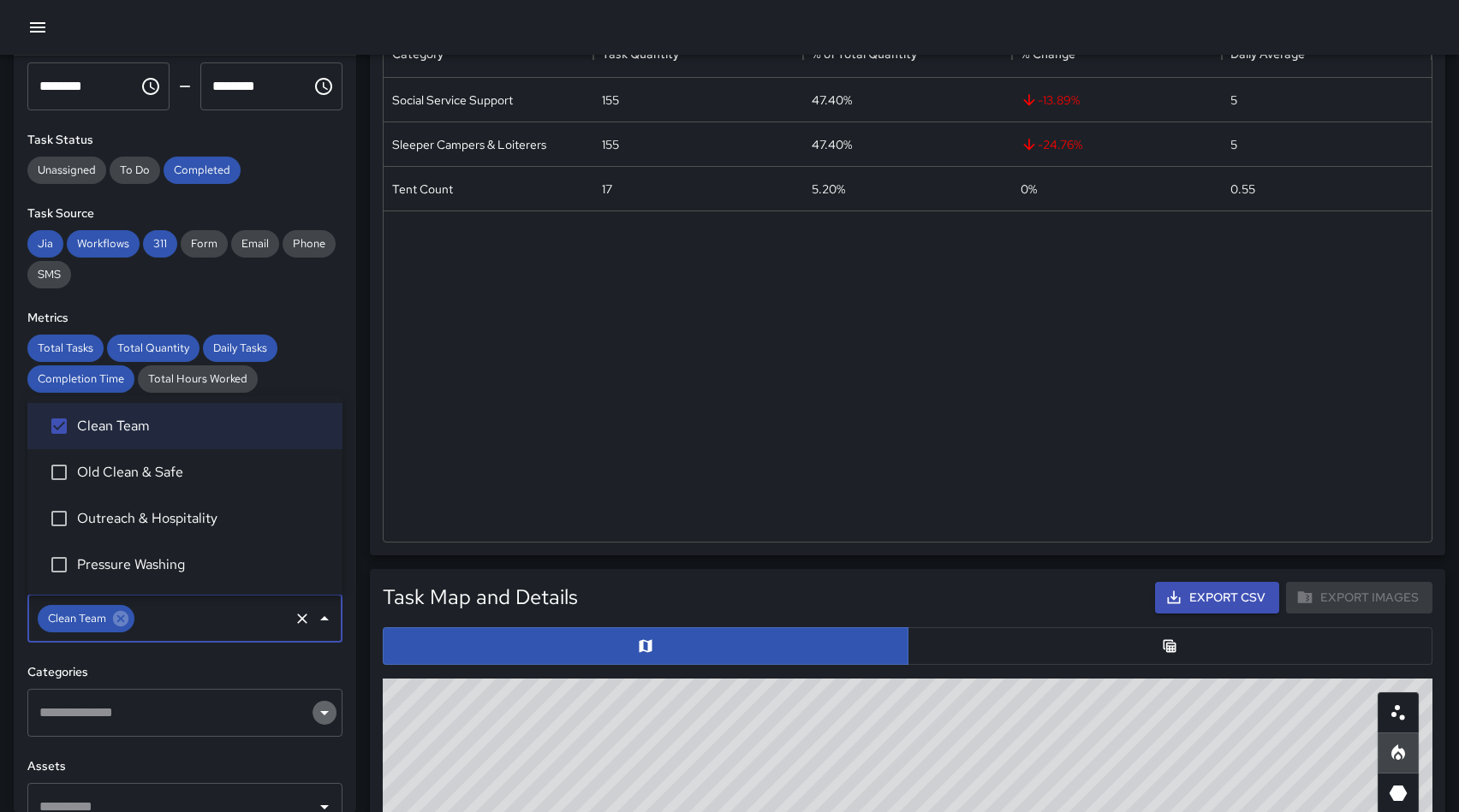
click at [326, 715] on icon "Open" at bounding box center [324, 713] width 20 height 20
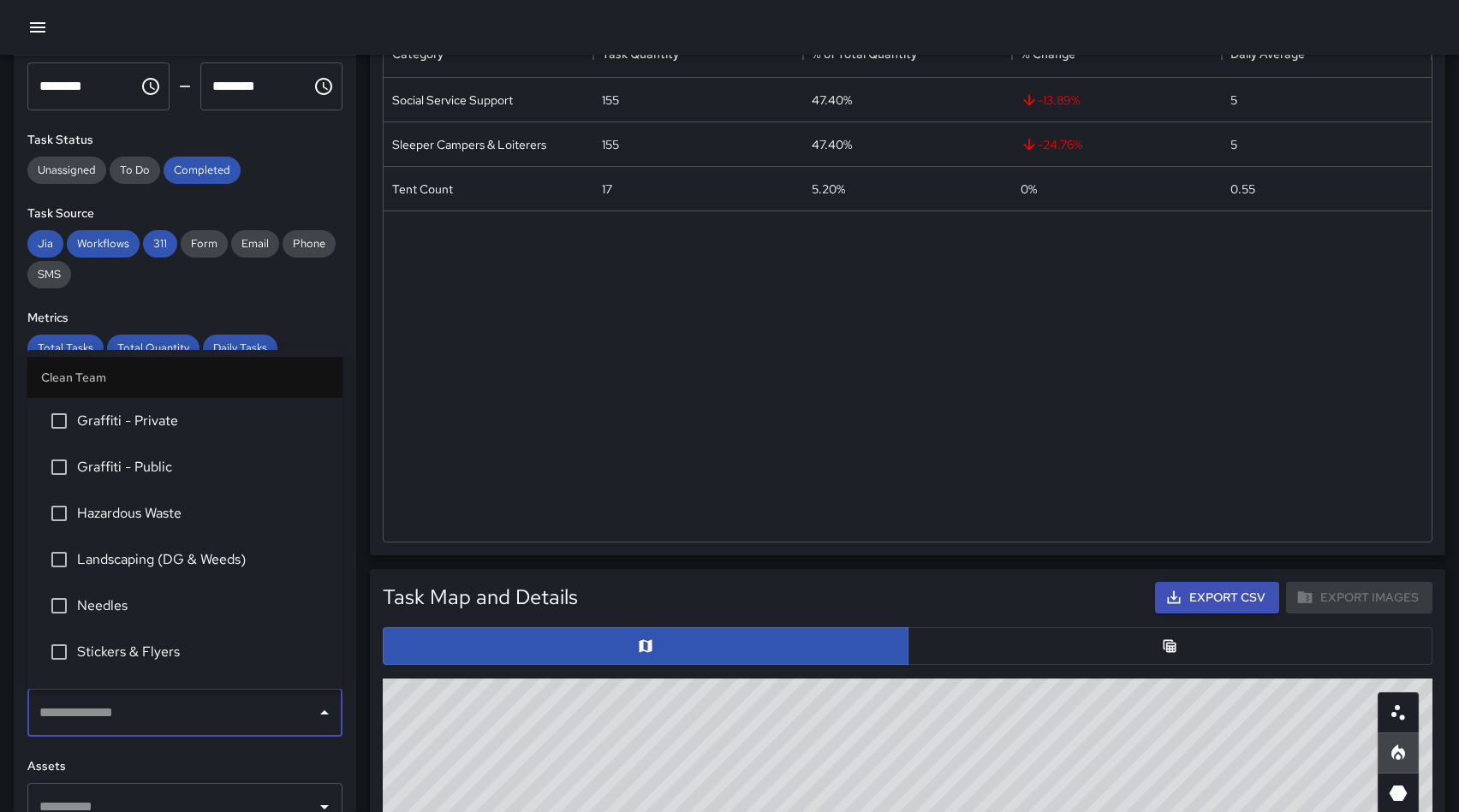
drag, startPoint x: 114, startPoint y: 509, endPoint x: 101, endPoint y: 513, distance: 13.6
click at [114, 509] on span "Hazardous Waste" at bounding box center [203, 513] width 252 height 20
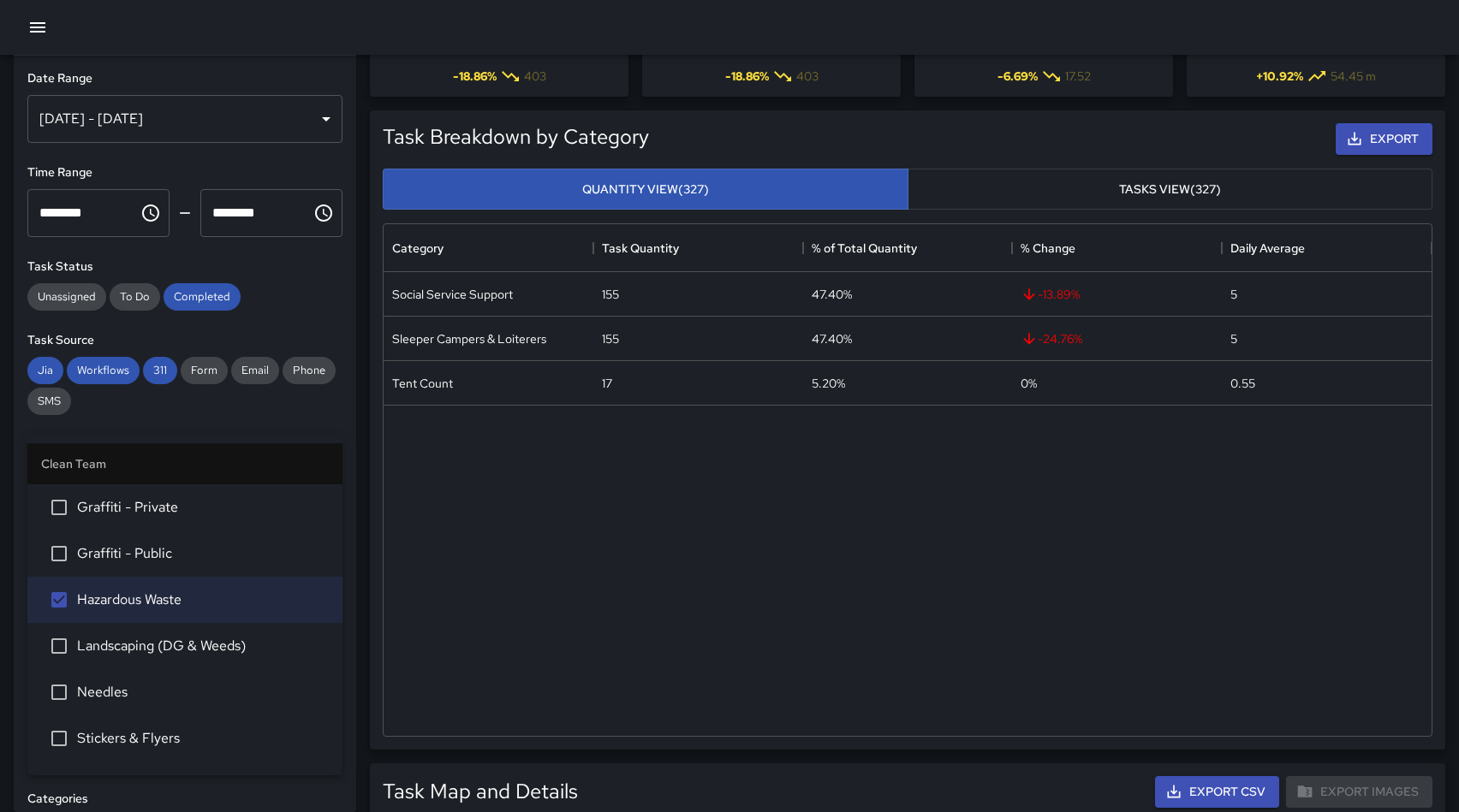
scroll to position [0, 0]
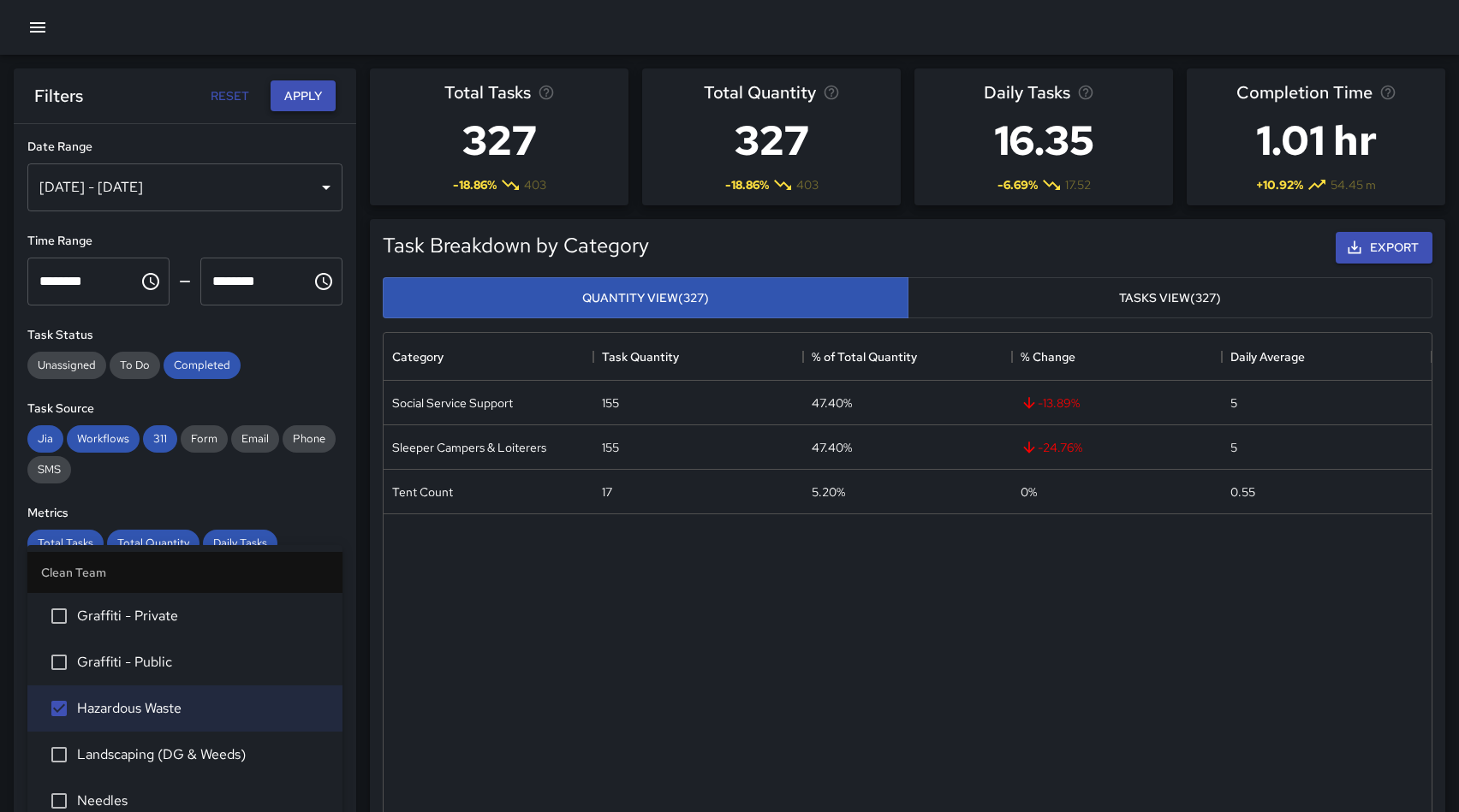
click at [305, 97] on button "Apply" at bounding box center [303, 97] width 65 height 32
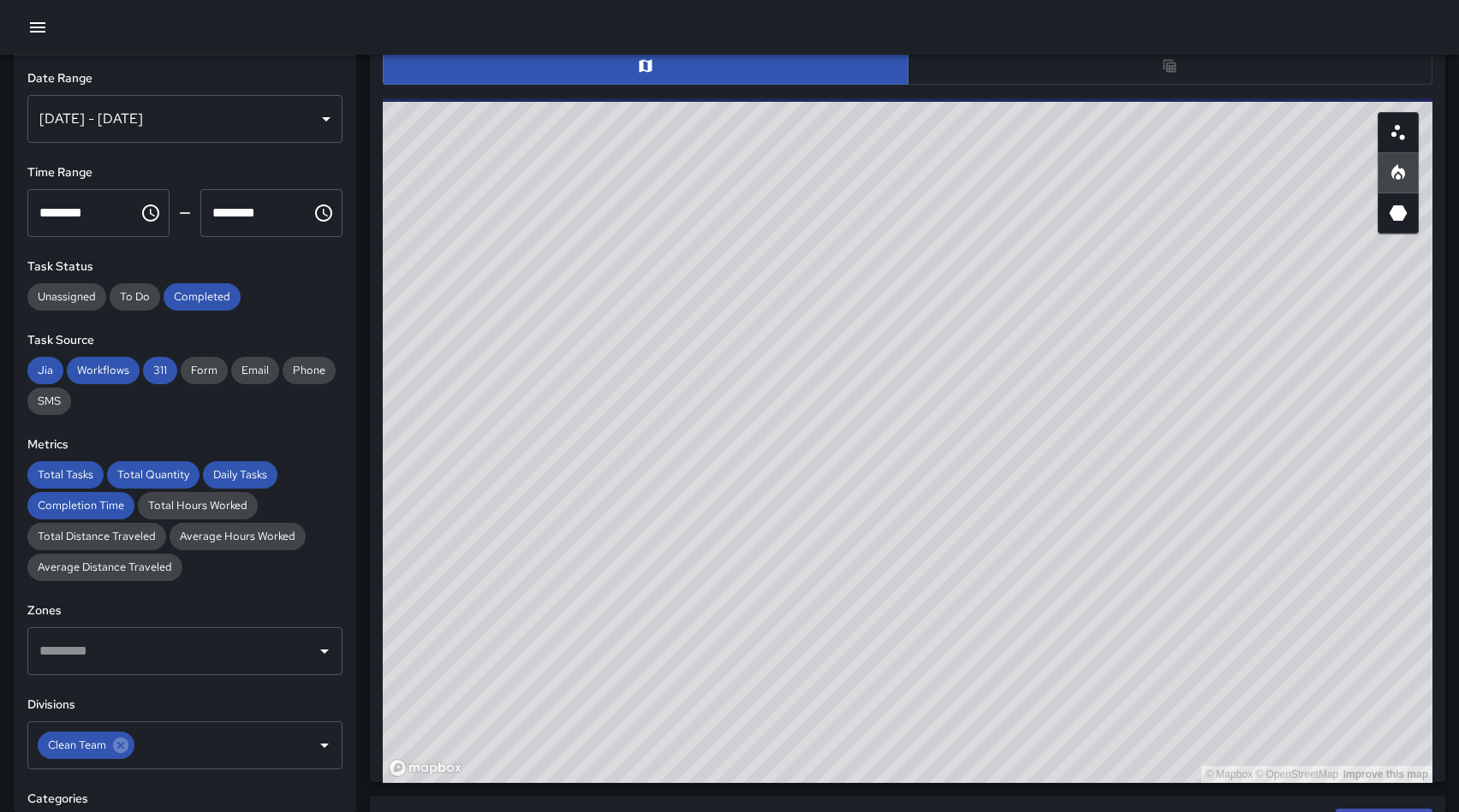
scroll to position [890, 0]
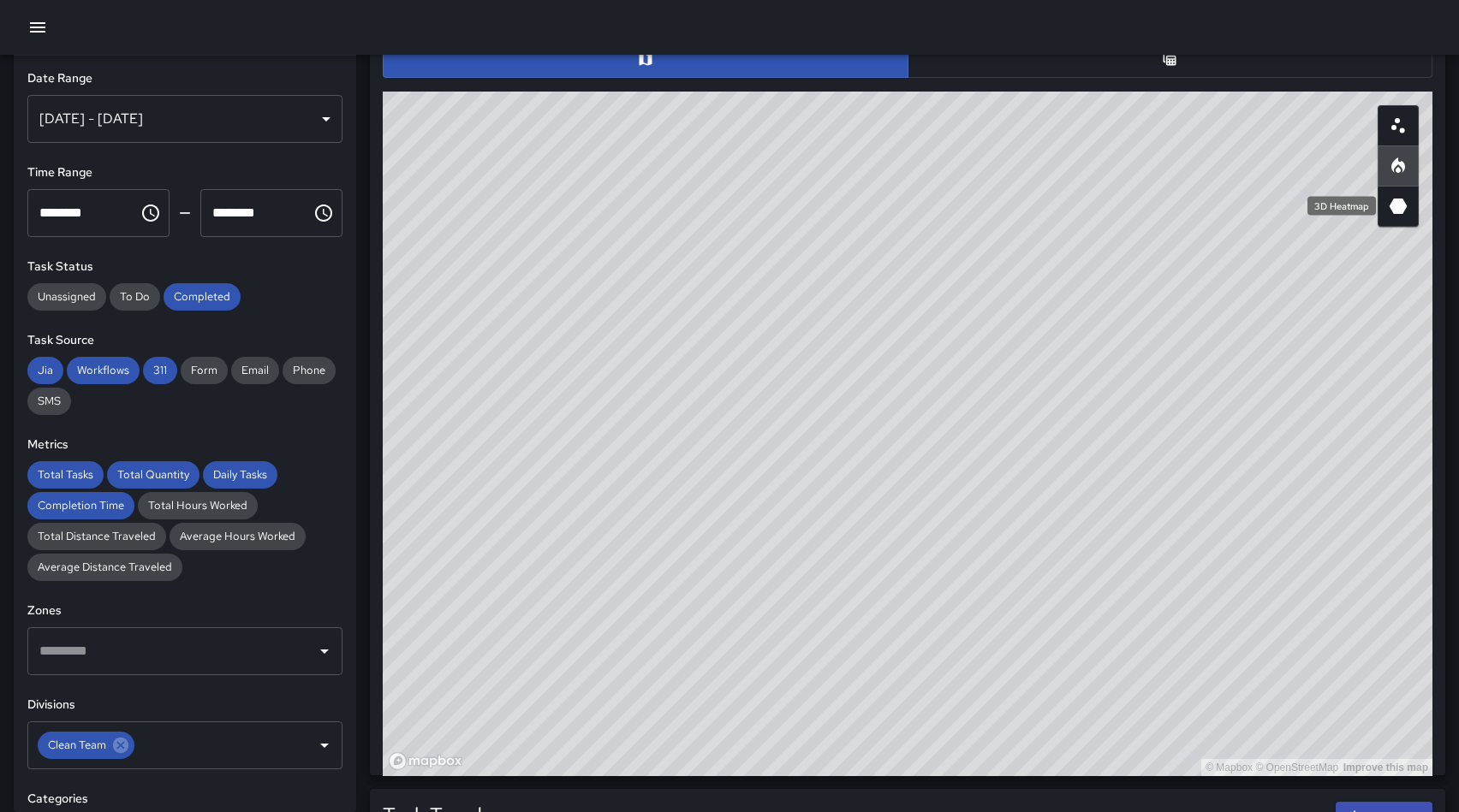
click at [1398, 211] on icon "3D Heatmap" at bounding box center [1398, 206] width 18 height 16
drag, startPoint x: 1284, startPoint y: 309, endPoint x: 1182, endPoint y: 325, distance: 103.2
click at [1182, 325] on div "© Mapbox © OpenStreetMap Improve this map" at bounding box center [908, 434] width 1050 height 685
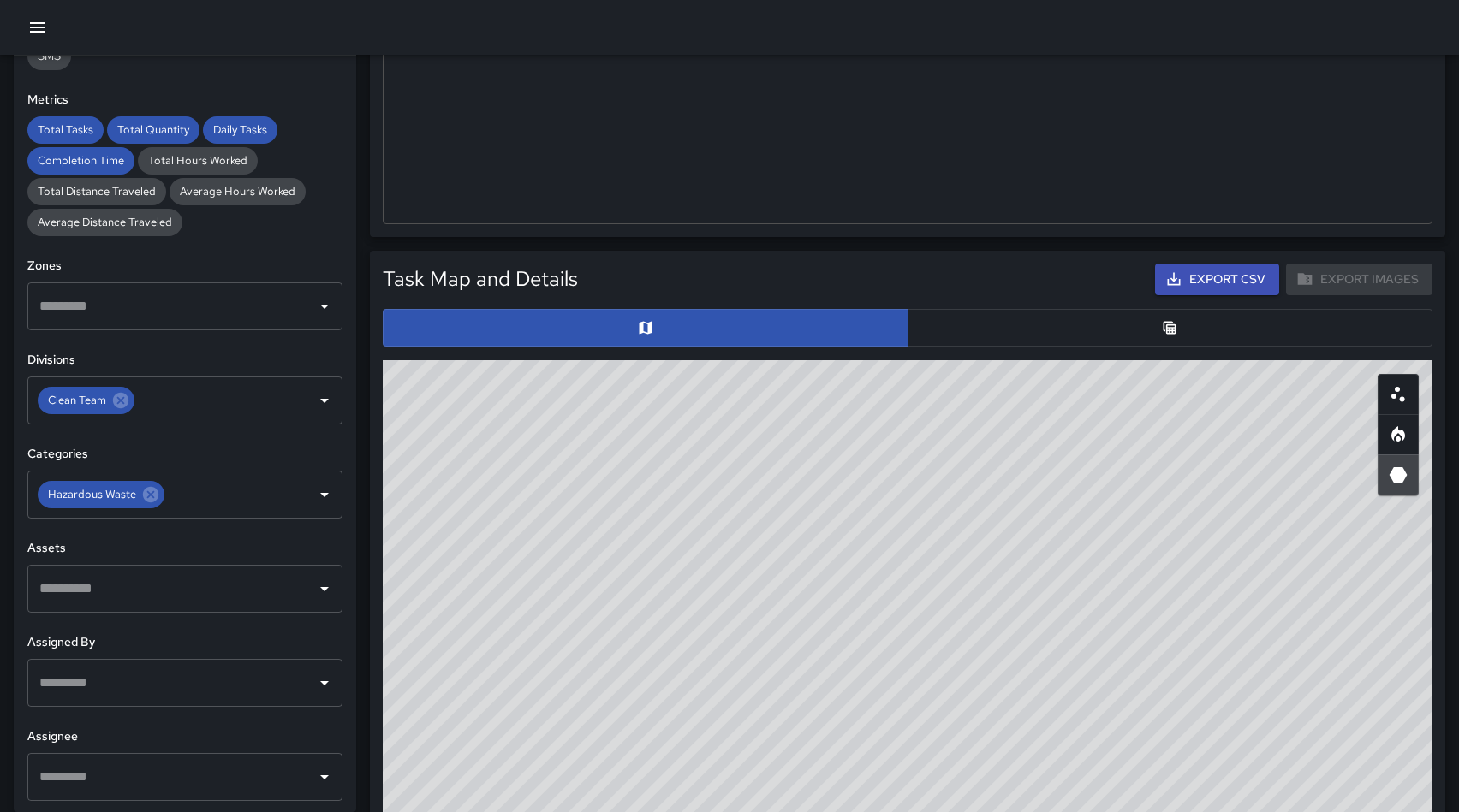
scroll to position [347, 0]
drag, startPoint x: 149, startPoint y: 495, endPoint x: 173, endPoint y: 490, distance: 24.5
click at [151, 494] on icon at bounding box center [150, 492] width 18 height 18
click at [327, 494] on icon "Open" at bounding box center [324, 492] width 20 height 20
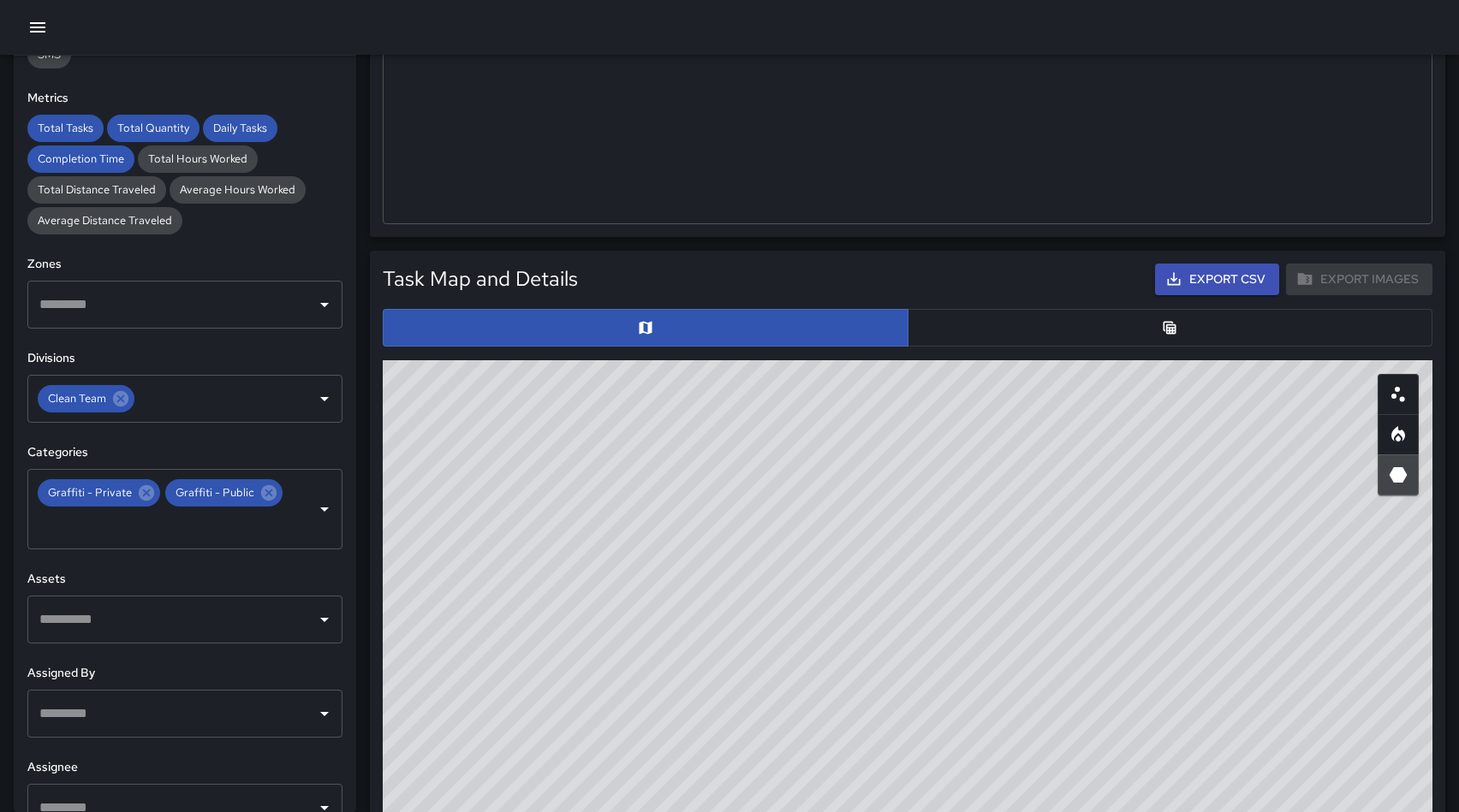
click at [348, 94] on div "**********" at bounding box center [185, 434] width 342 height 757
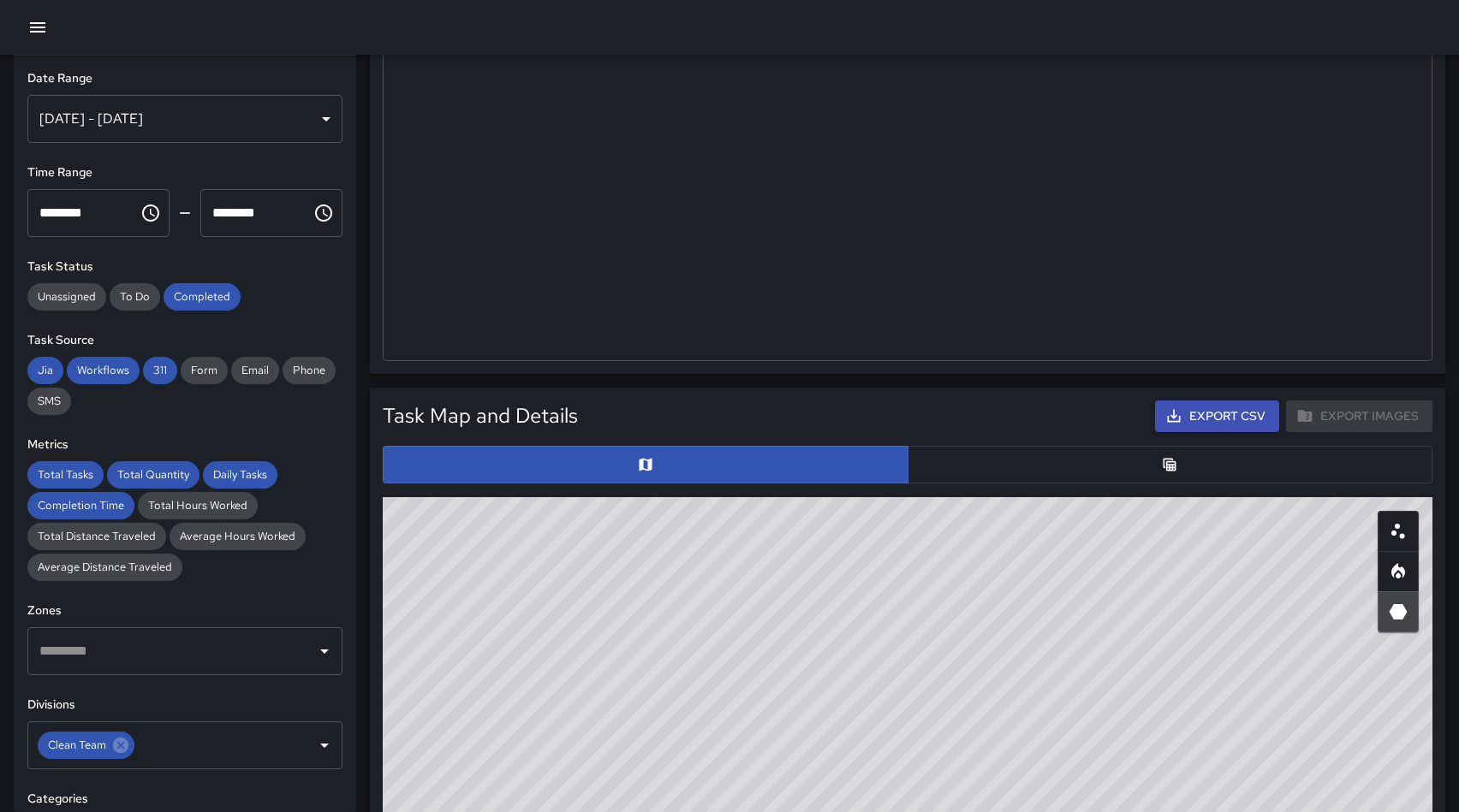
scroll to position [0, 0]
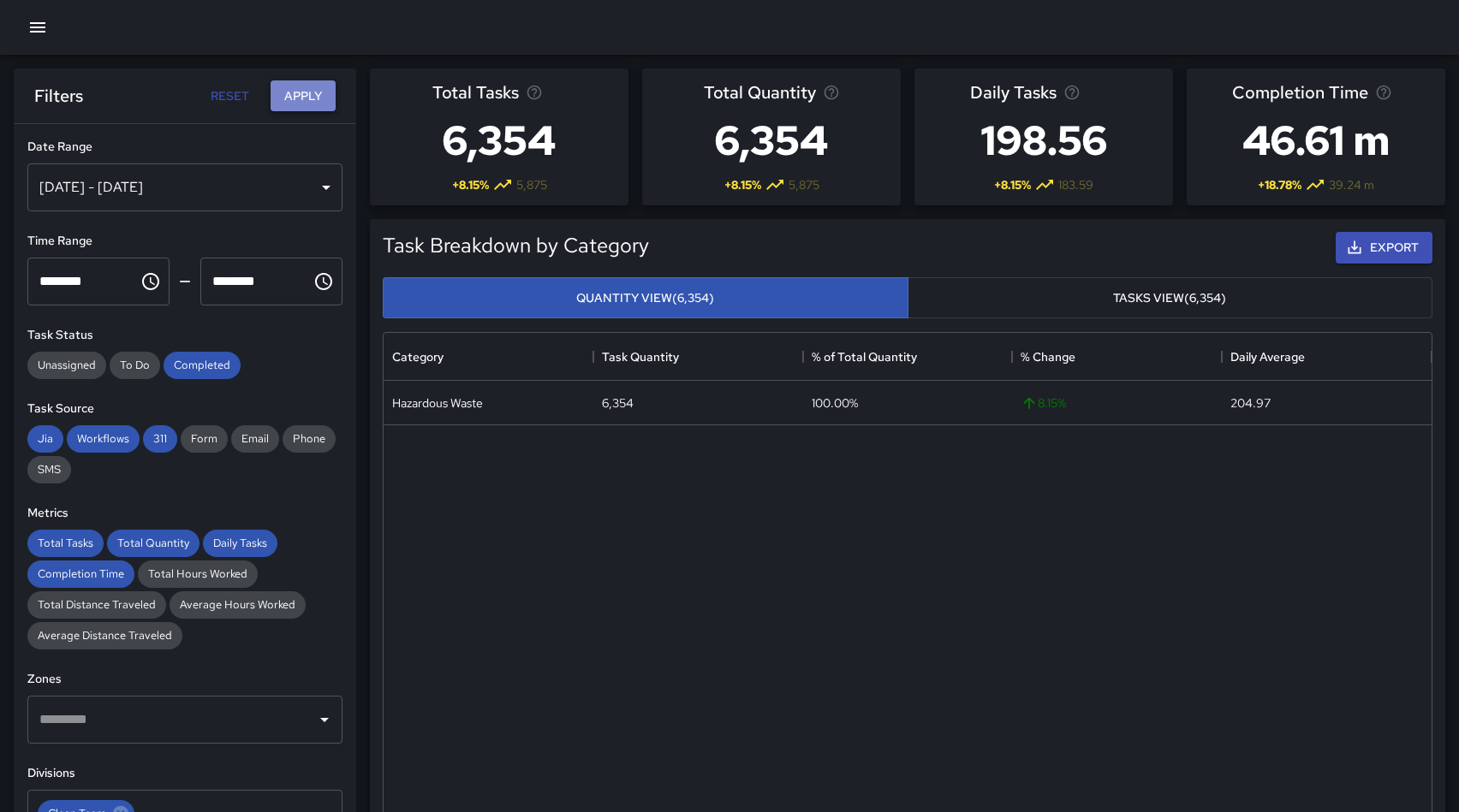
click at [303, 91] on button "Apply" at bounding box center [303, 97] width 65 height 32
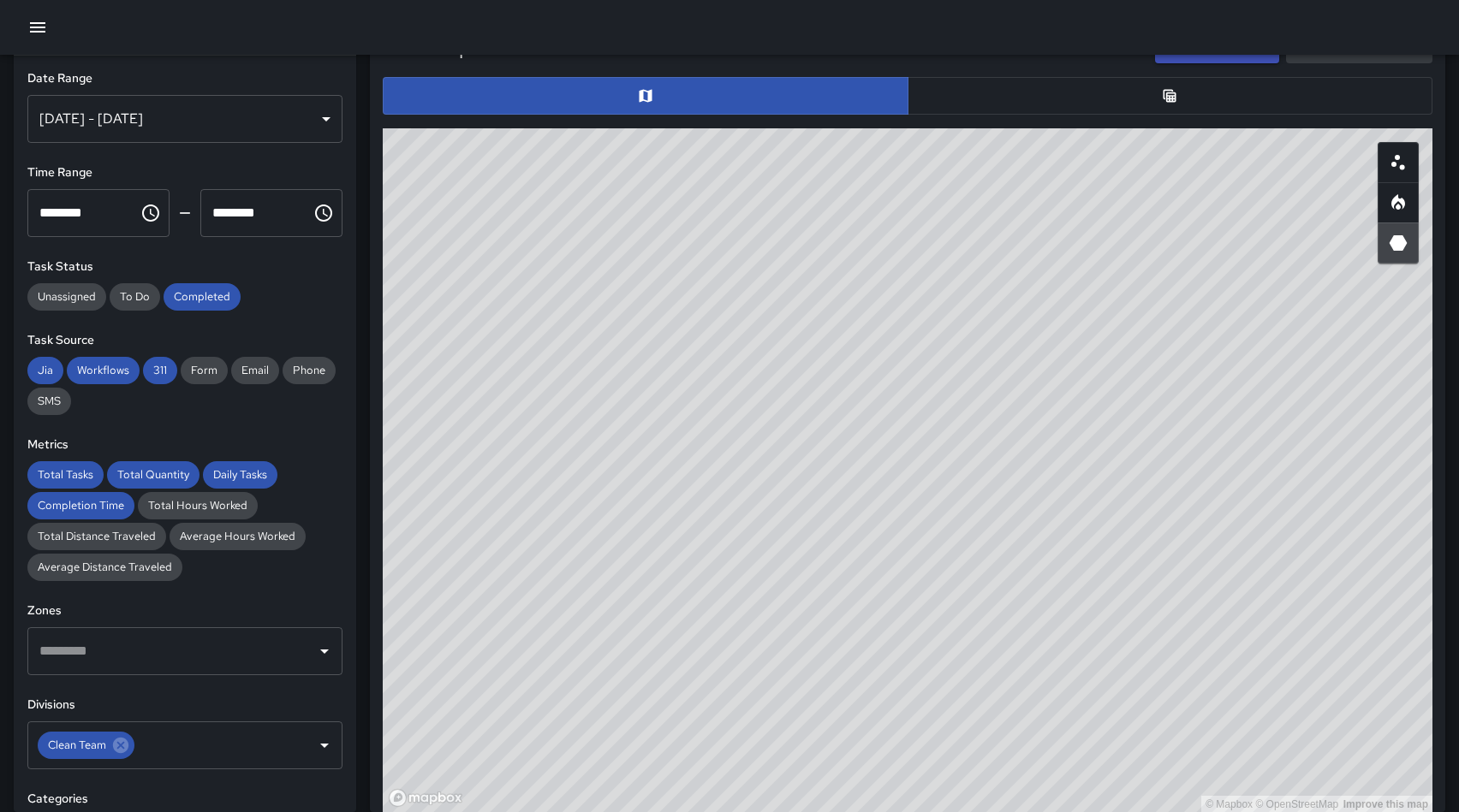
scroll to position [847, 0]
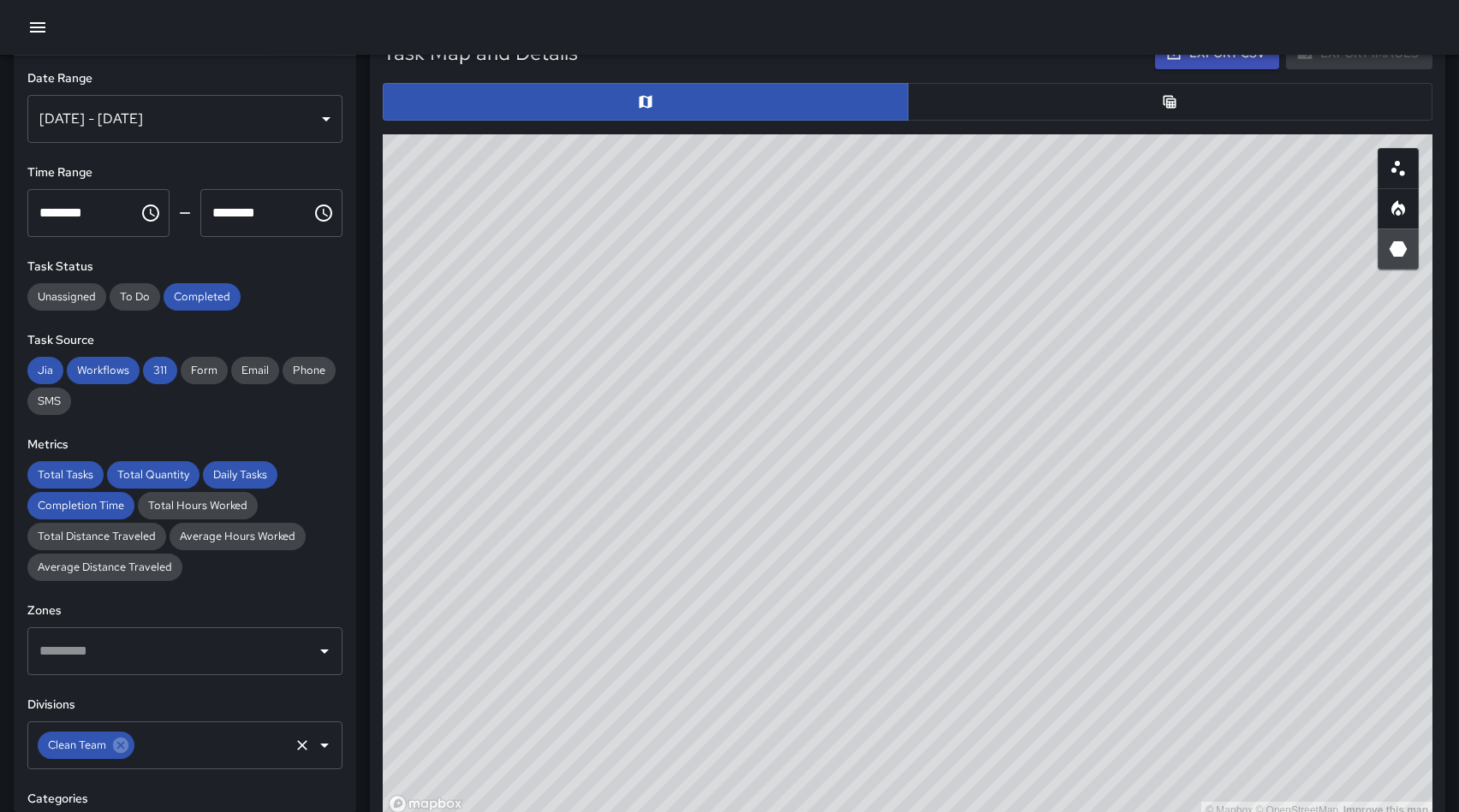
drag, startPoint x: 121, startPoint y: 748, endPoint x: 230, endPoint y: 742, distance: 109.2
click at [124, 747] on icon at bounding box center [120, 745] width 18 height 18
click at [324, 745] on icon "Open" at bounding box center [325, 745] width 9 height 4
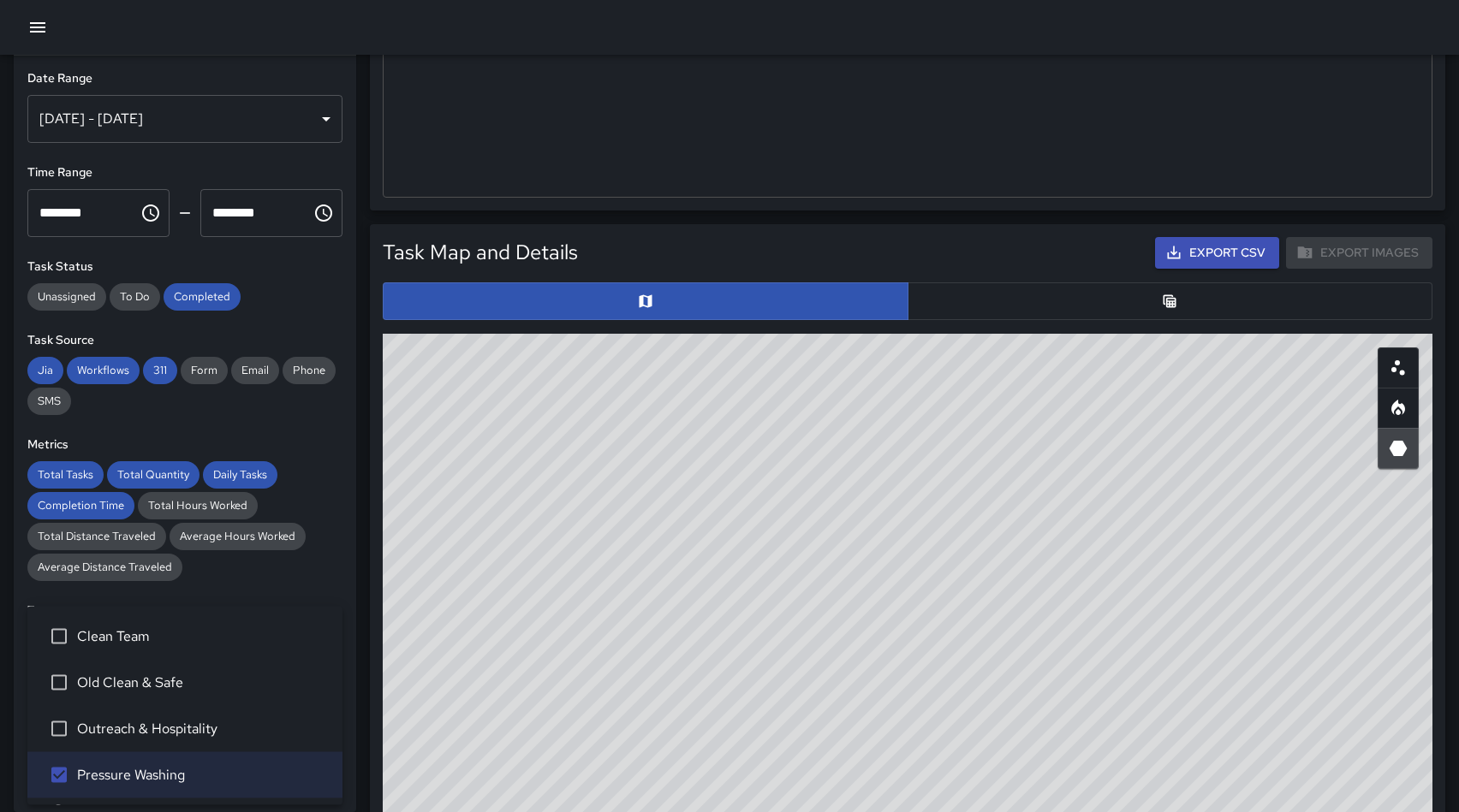
scroll to position [0, 0]
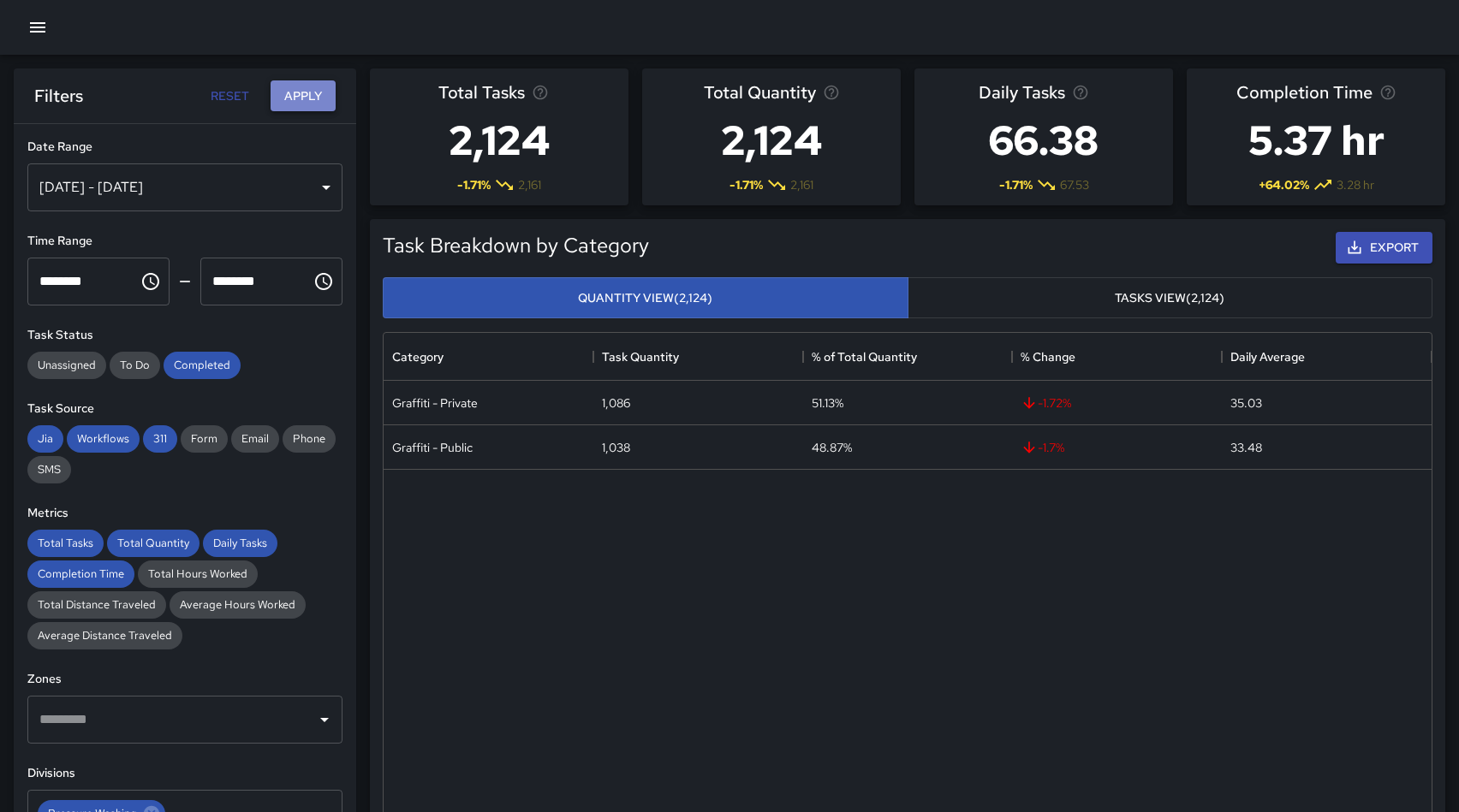
click at [313, 96] on button "Apply" at bounding box center [303, 97] width 65 height 32
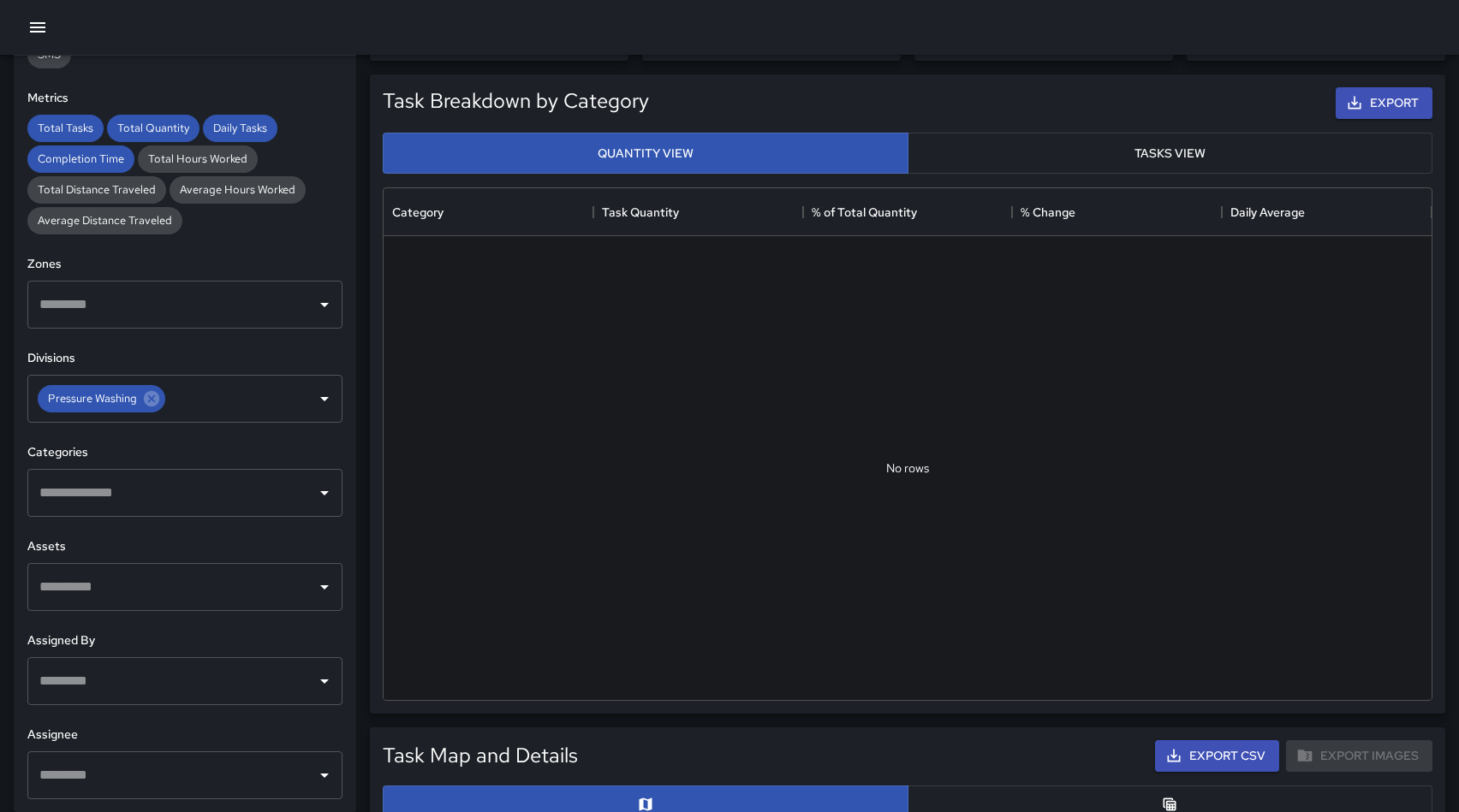
scroll to position [149, 0]
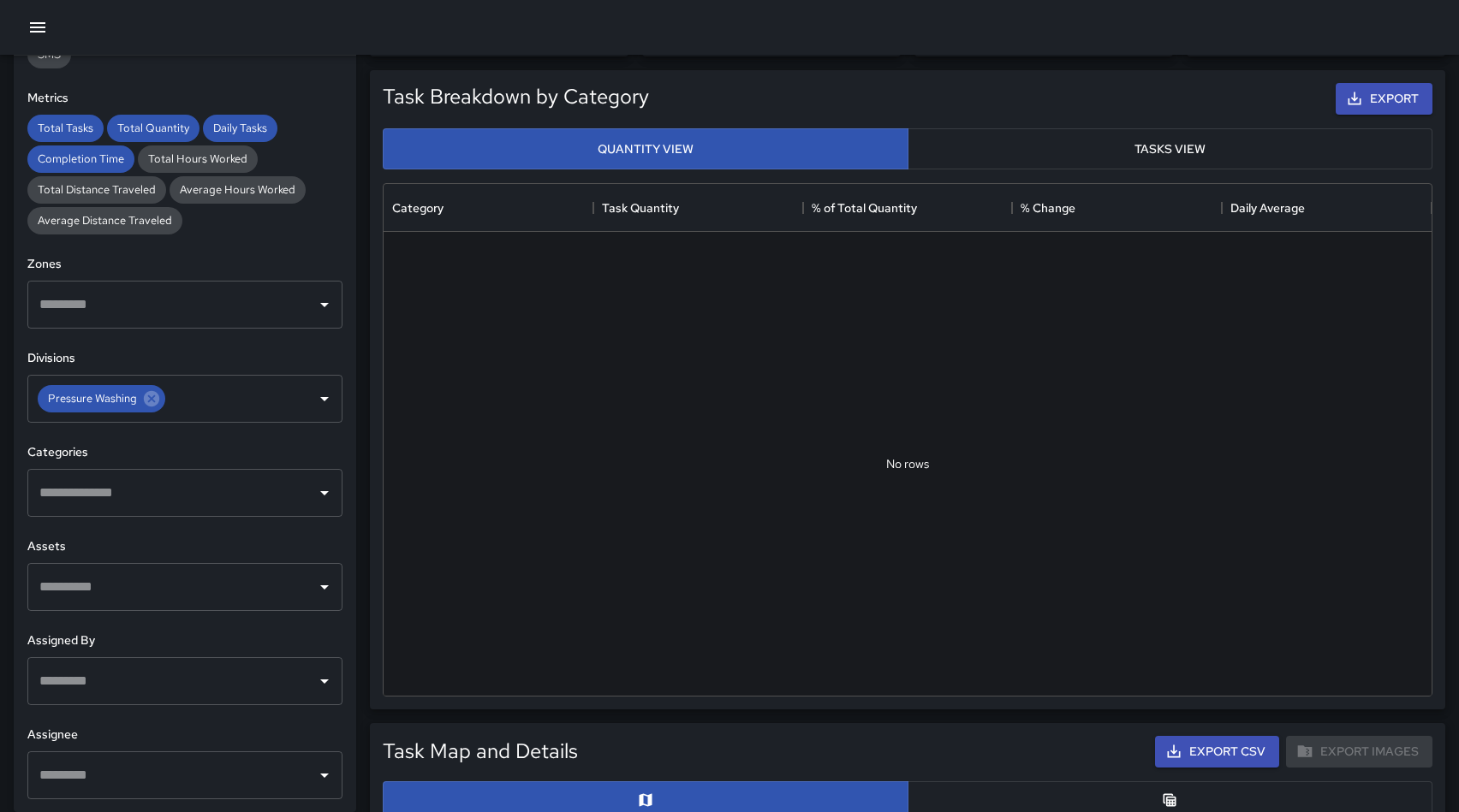
click at [324, 492] on icon "Open" at bounding box center [325, 493] width 9 height 4
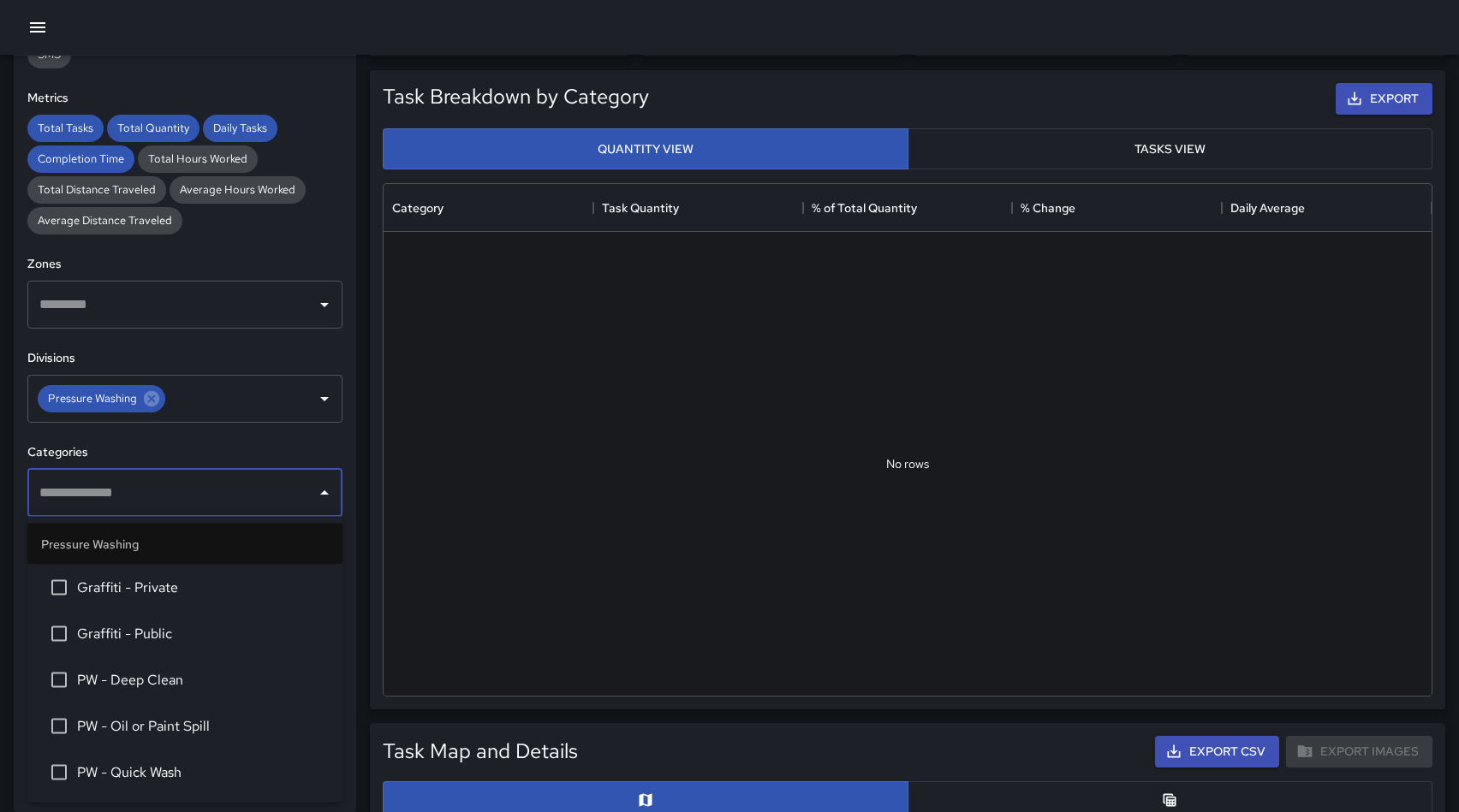
click at [324, 494] on icon "Close" at bounding box center [325, 492] width 9 height 4
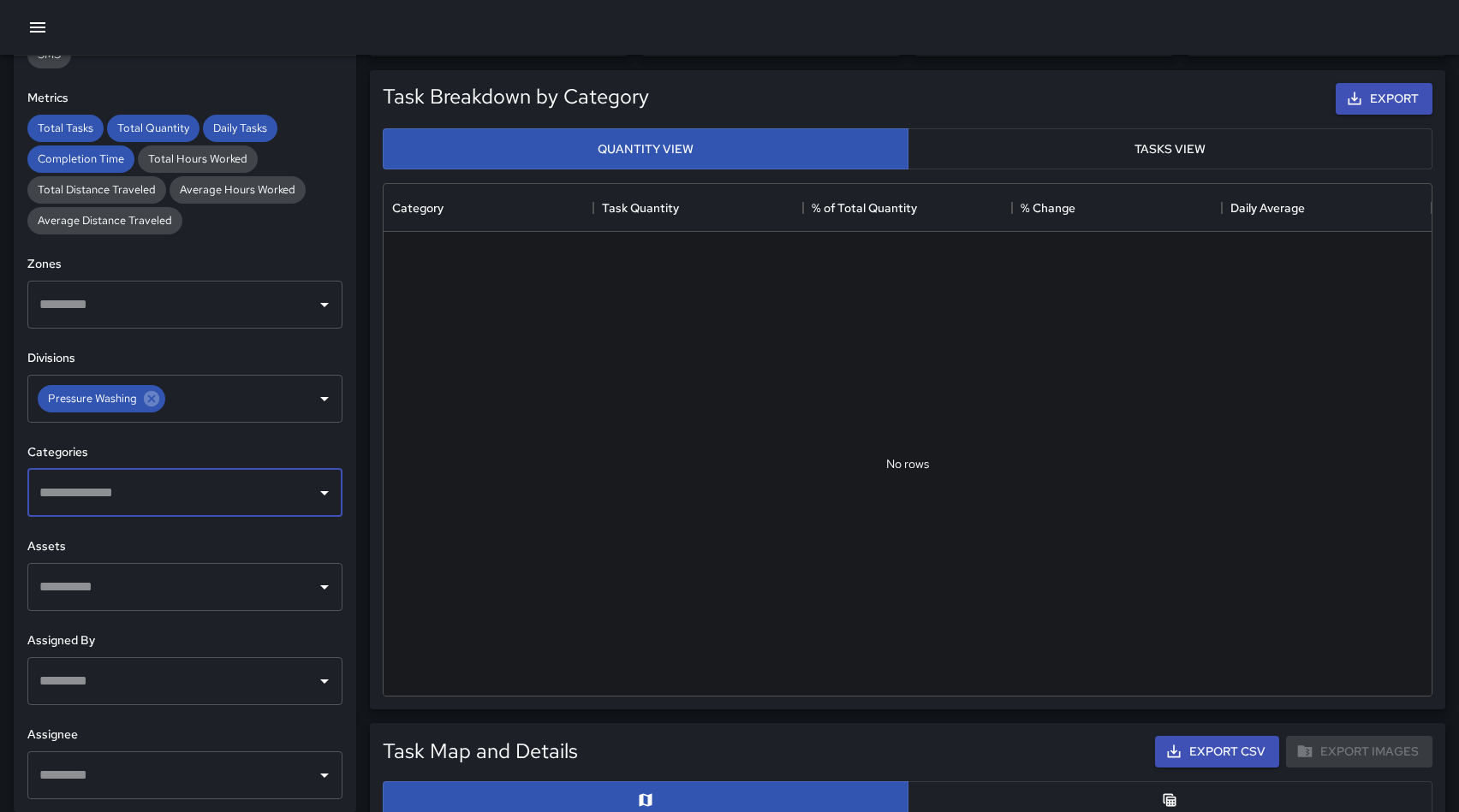
click at [282, 494] on input "text" at bounding box center [172, 492] width 274 height 32
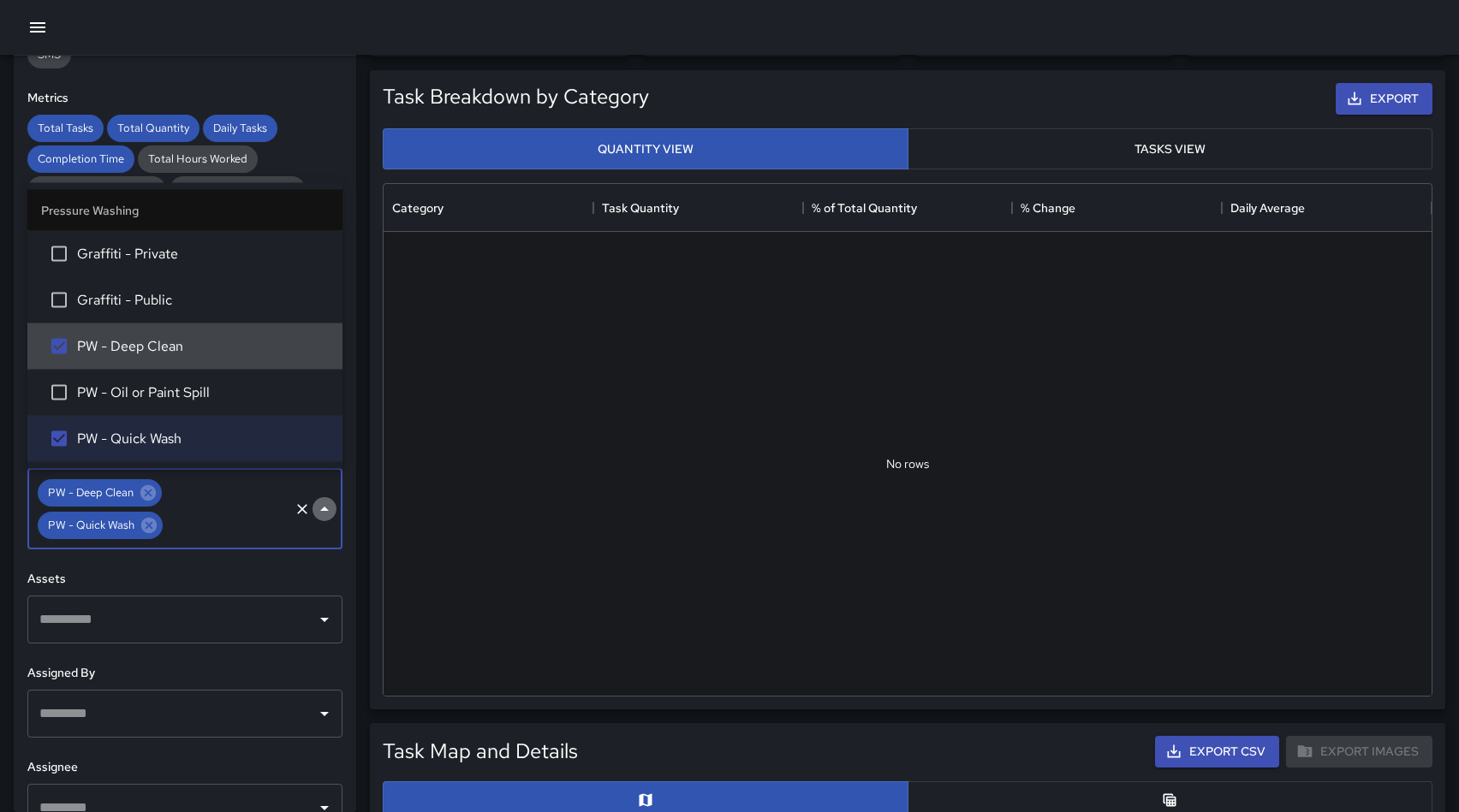
click at [320, 507] on icon "Close" at bounding box center [324, 509] width 20 height 20
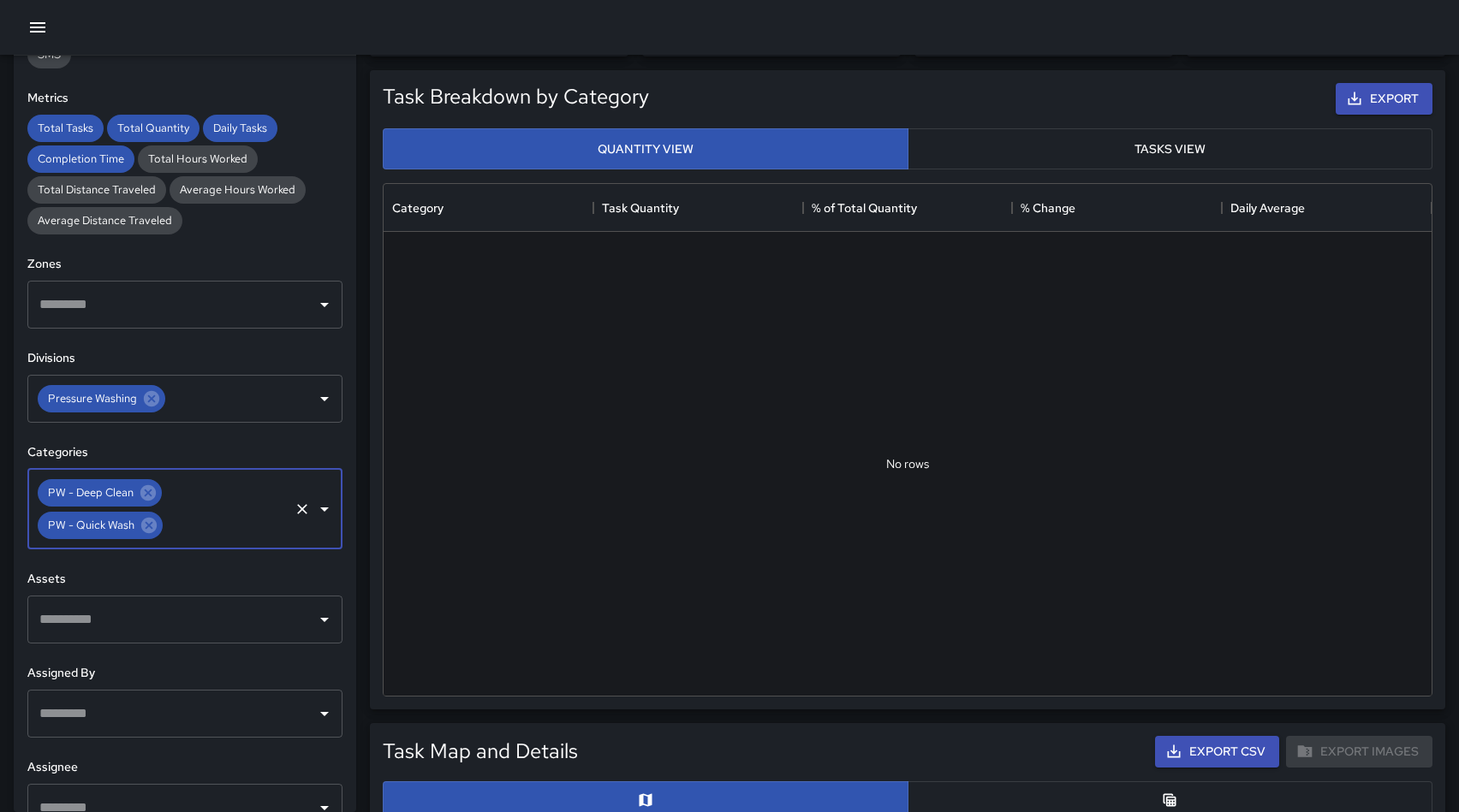
drag, startPoint x: 274, startPoint y: 523, endPoint x: 257, endPoint y: 523, distance: 17.0
click at [273, 523] on input "text" at bounding box center [226, 525] width 121 height 32
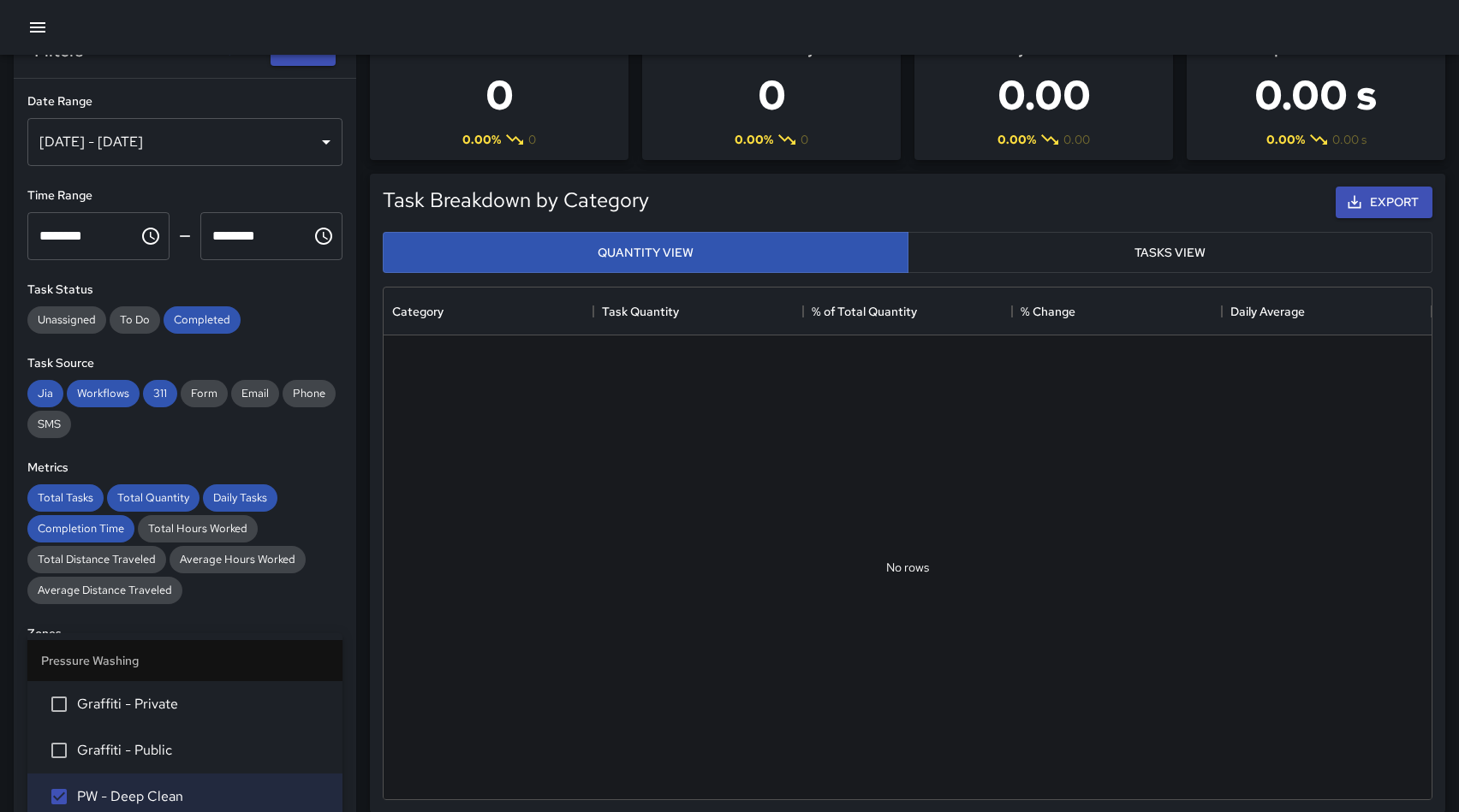
scroll to position [0, 0]
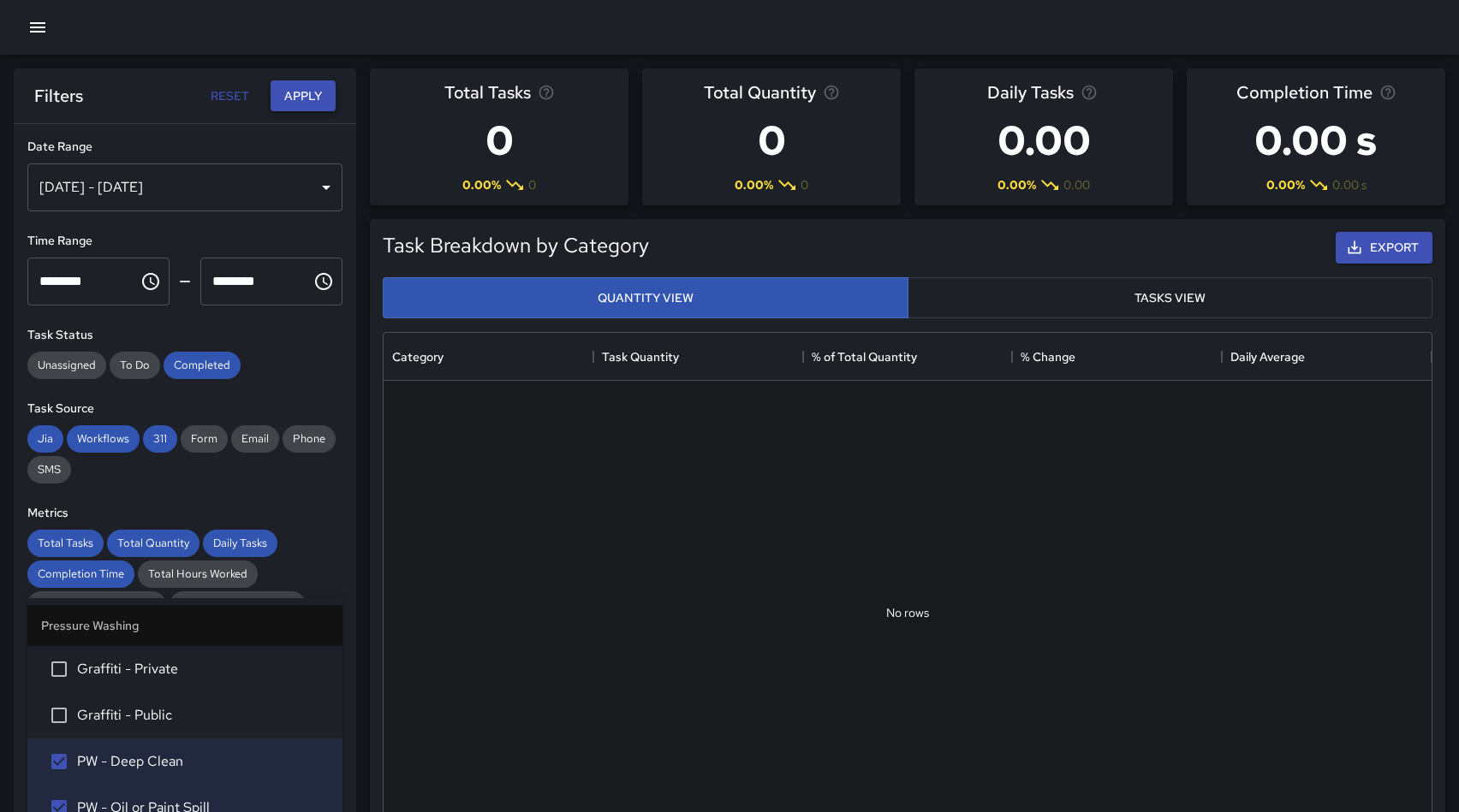
click at [298, 91] on button "Apply" at bounding box center [303, 97] width 65 height 32
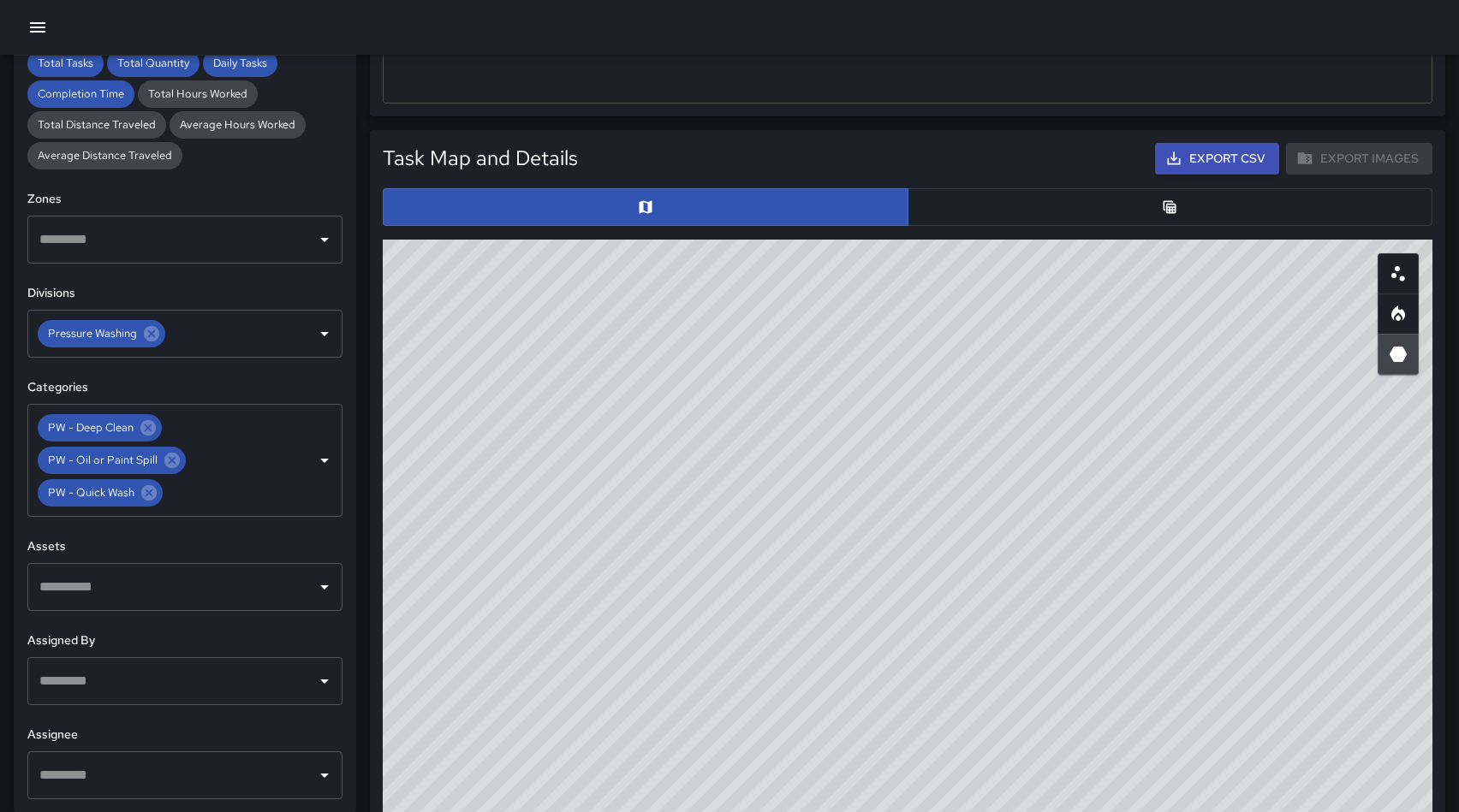
scroll to position [752, 0]
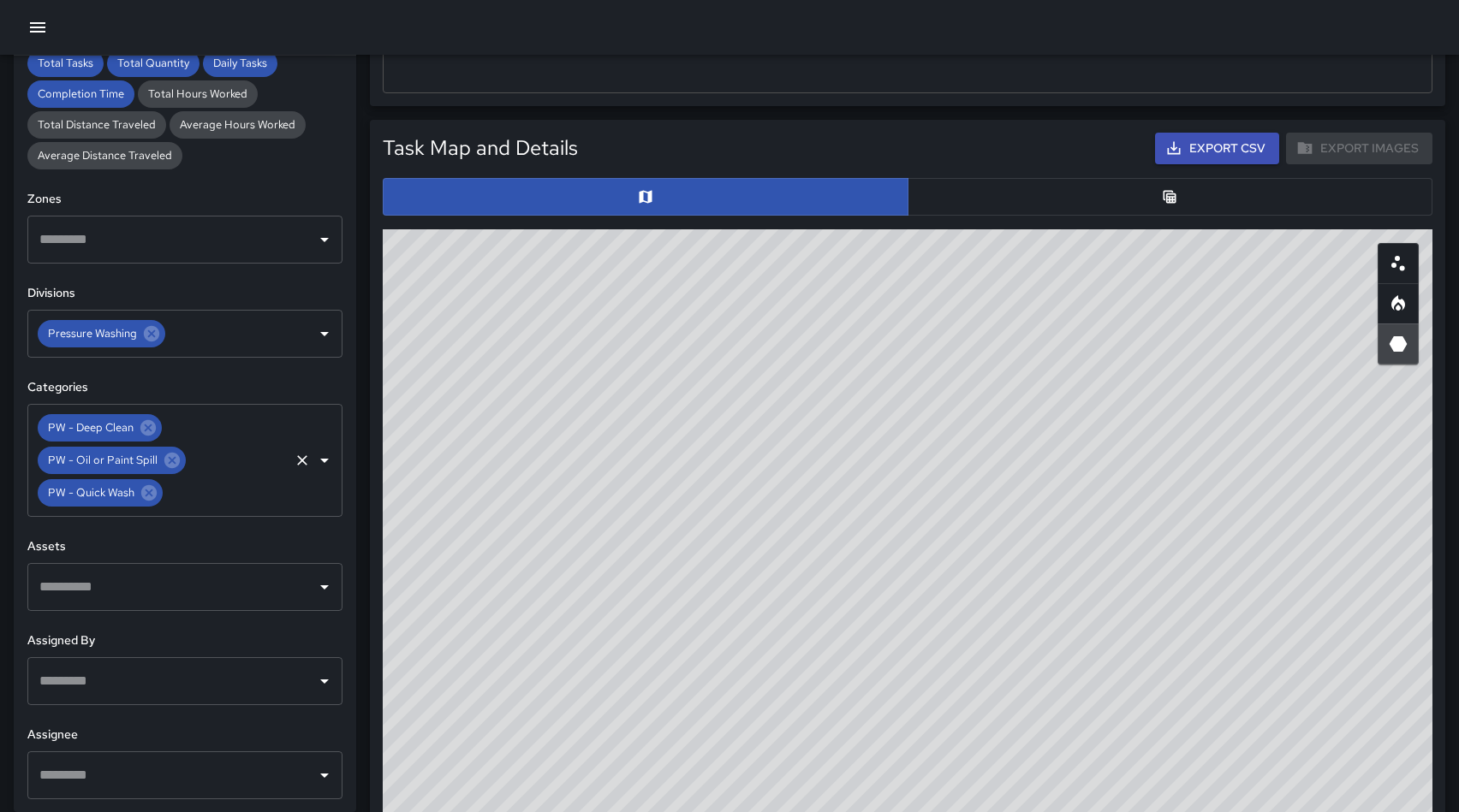
drag, startPoint x: 147, startPoint y: 498, endPoint x: 138, endPoint y: 468, distance: 31.3
click at [146, 495] on icon at bounding box center [148, 492] width 18 height 18
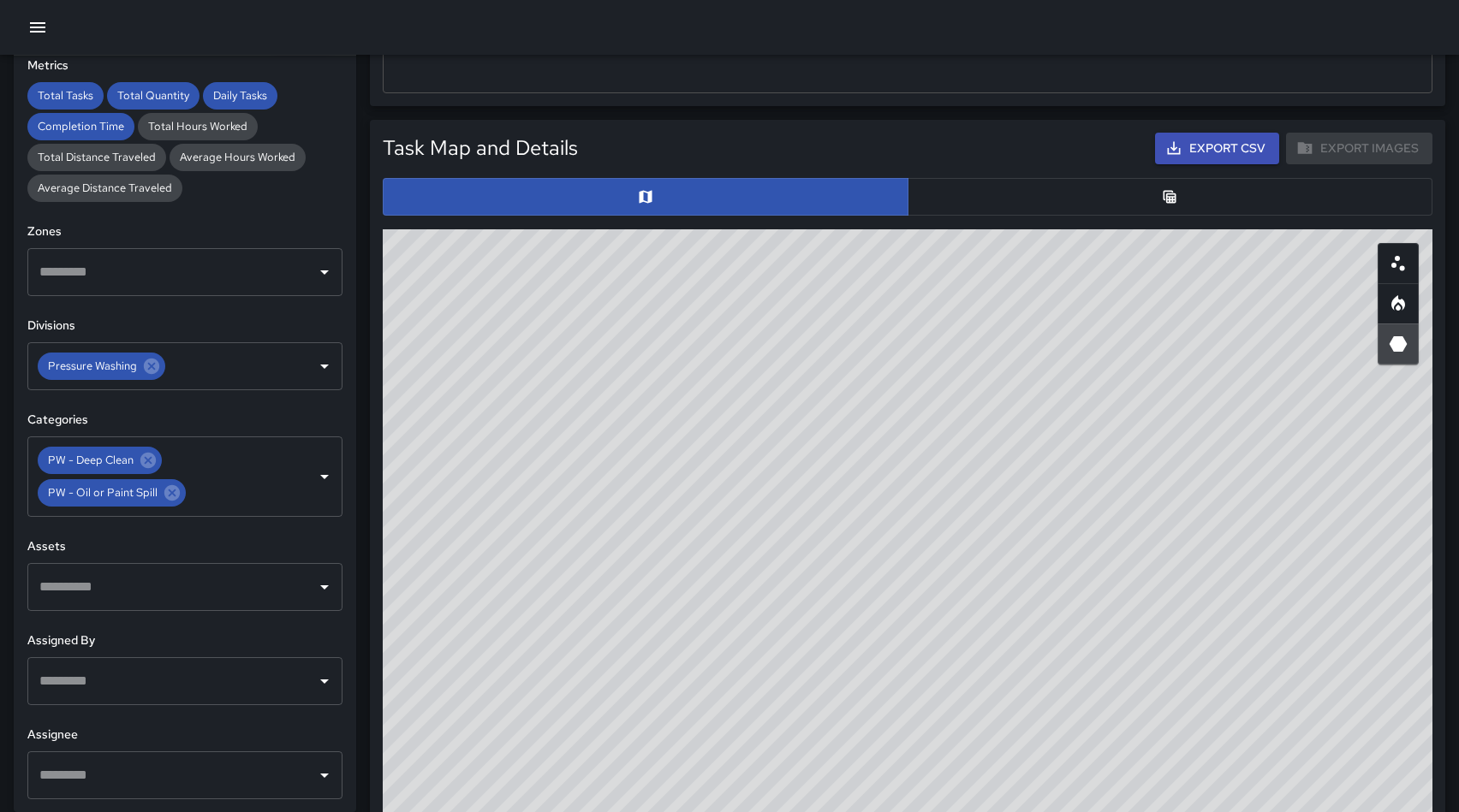
click at [149, 459] on icon at bounding box center [147, 460] width 18 height 18
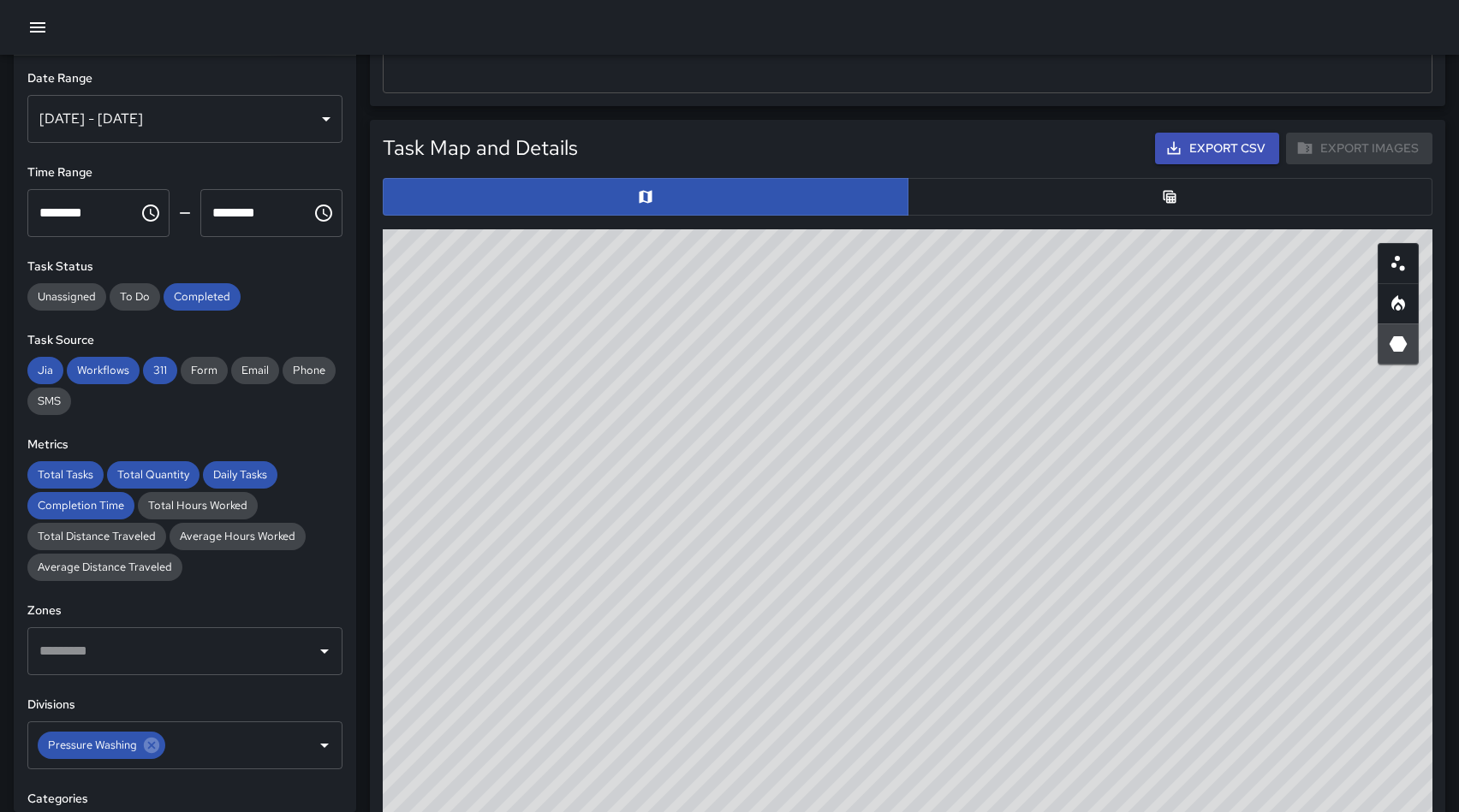
scroll to position [0, 0]
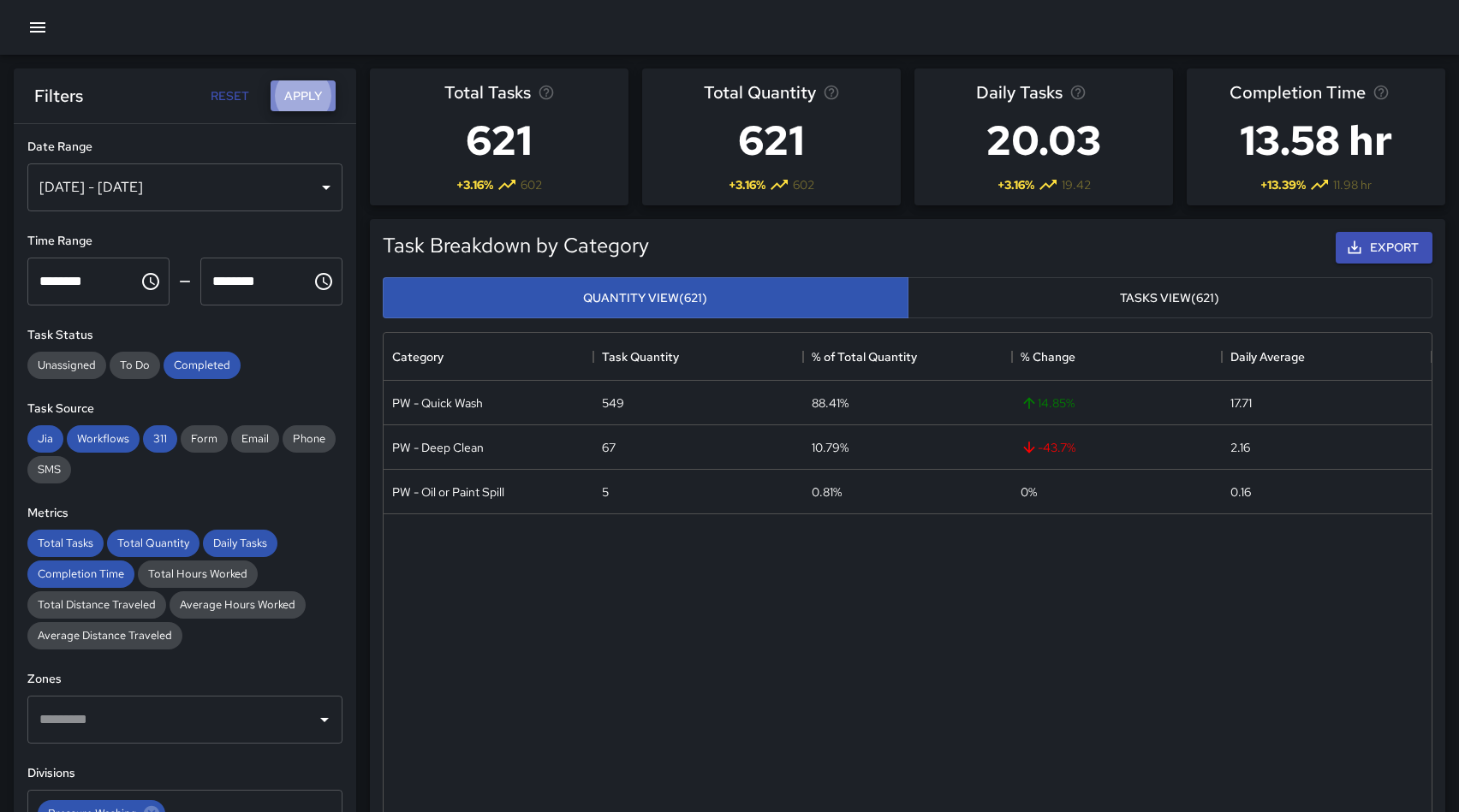
click at [302, 94] on button "Apply" at bounding box center [303, 97] width 65 height 32
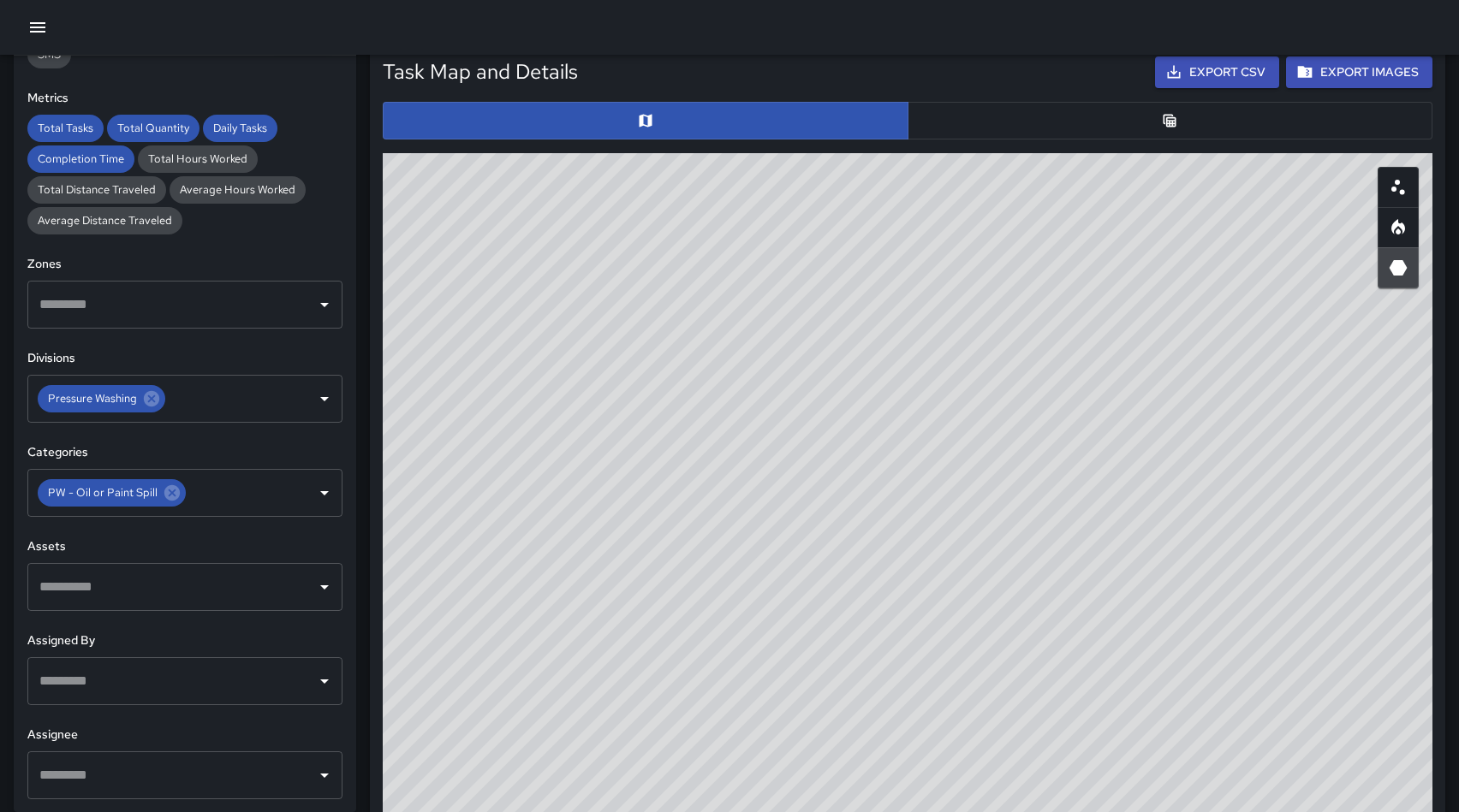
scroll to position [887, 0]
